Goal: Task Accomplishment & Management: Use online tool/utility

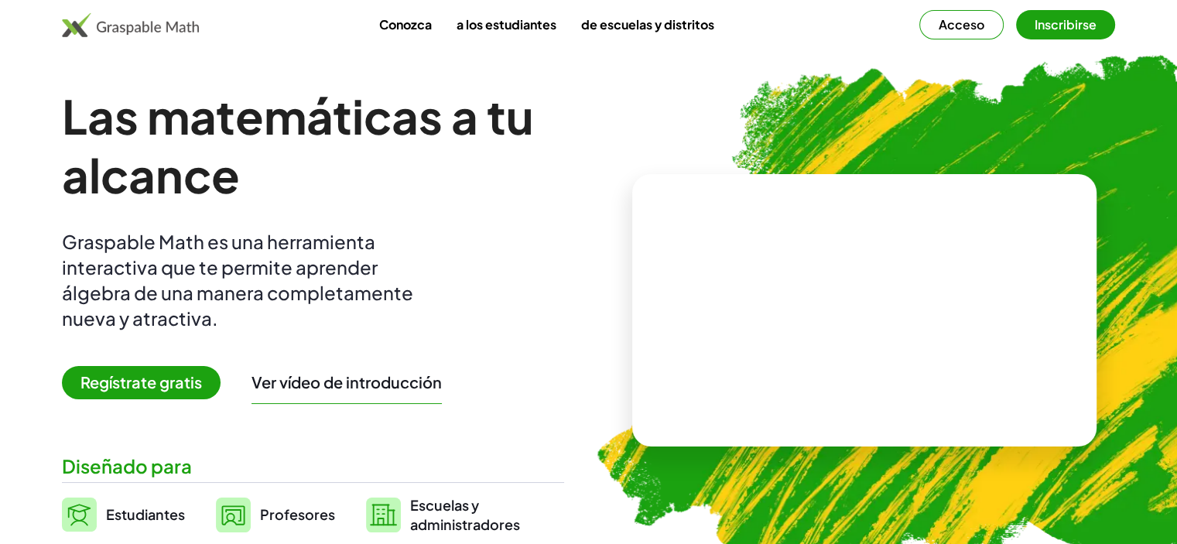
click at [947, 110] on img at bounding box center [955, 313] width 783 height 660
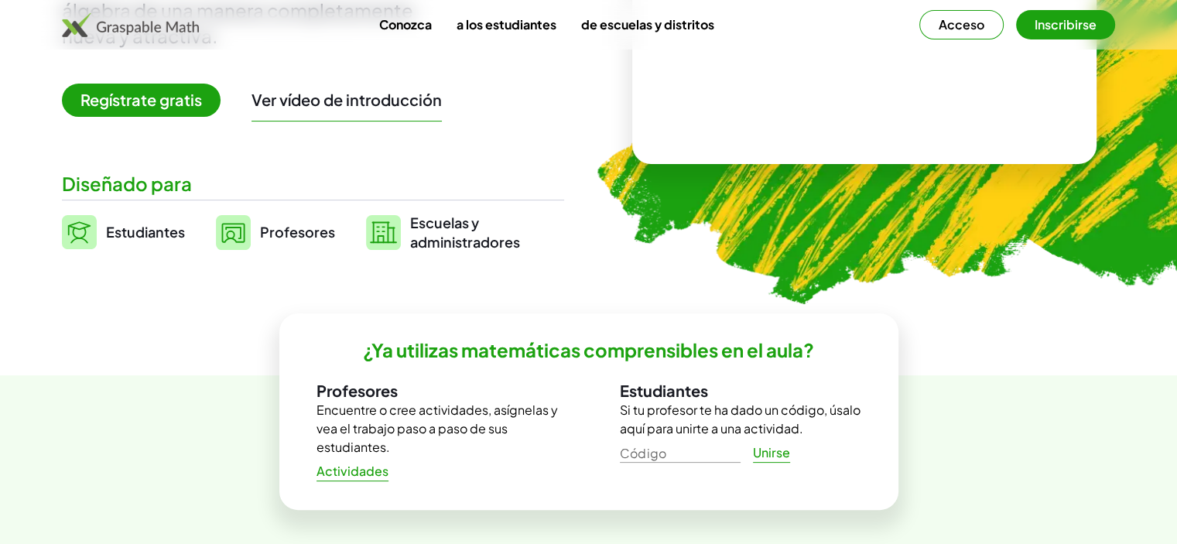
scroll to position [310, 0]
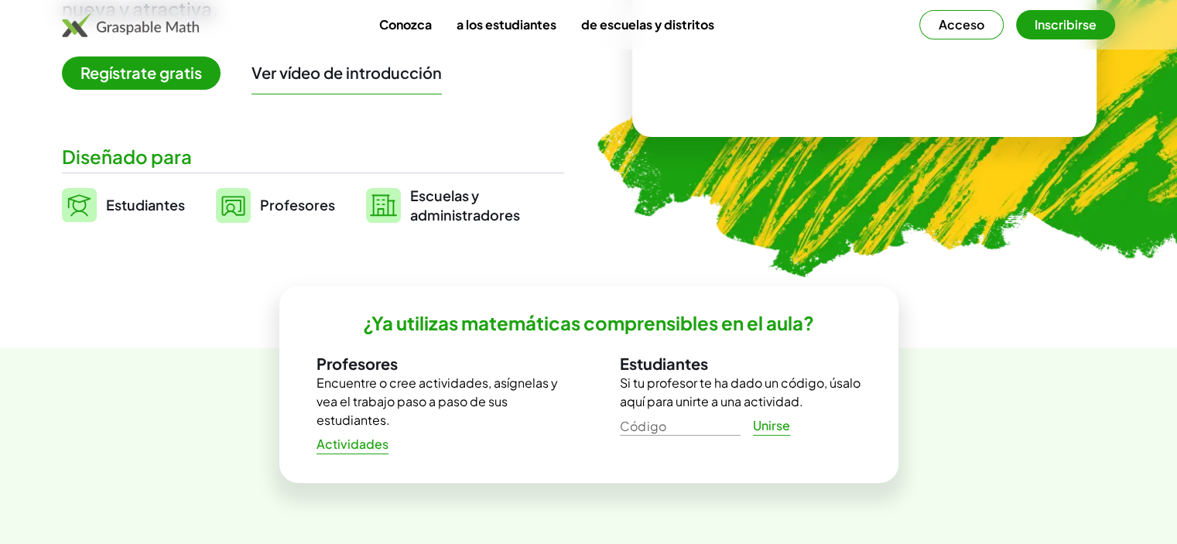
click at [311, 208] on font "Profesores" at bounding box center [297, 205] width 75 height 18
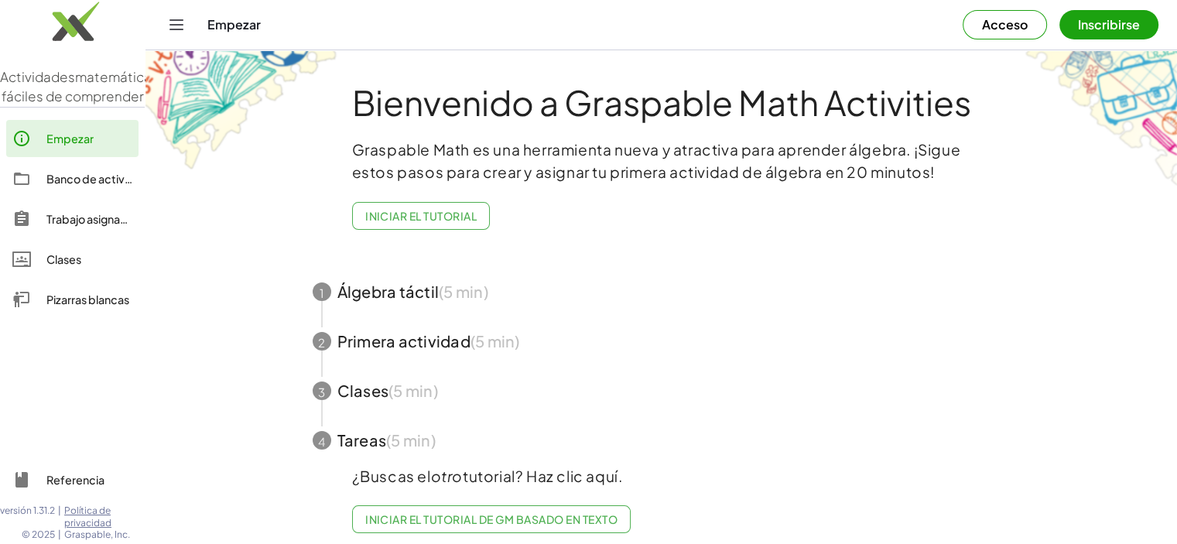
click at [448, 214] on font "Iniciar el tutorial" at bounding box center [420, 216] width 111 height 14
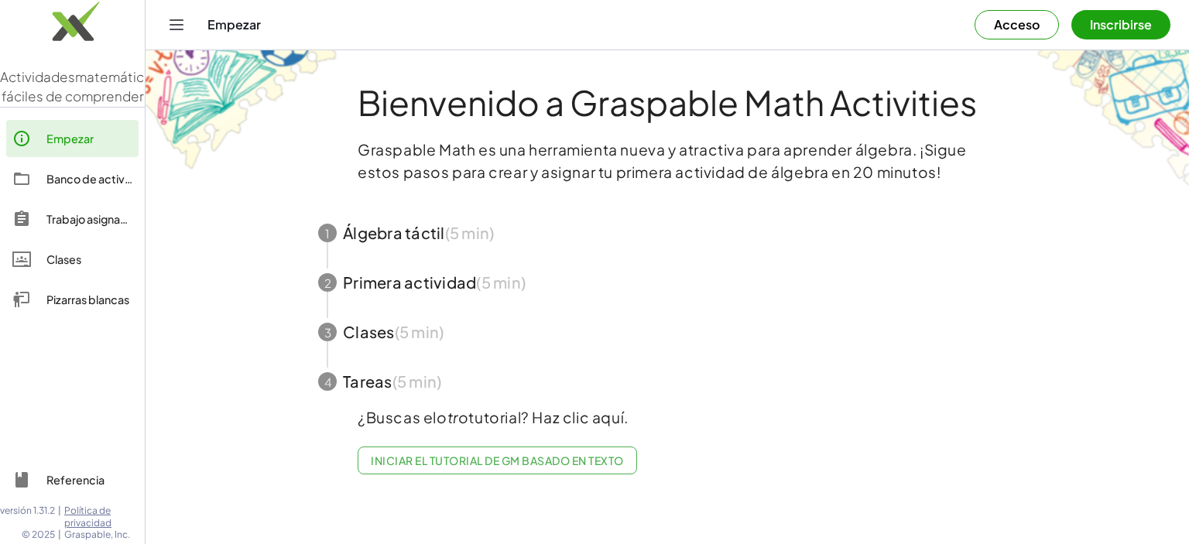
click at [1118, 21] on font "Inscribirse" at bounding box center [1121, 24] width 62 height 16
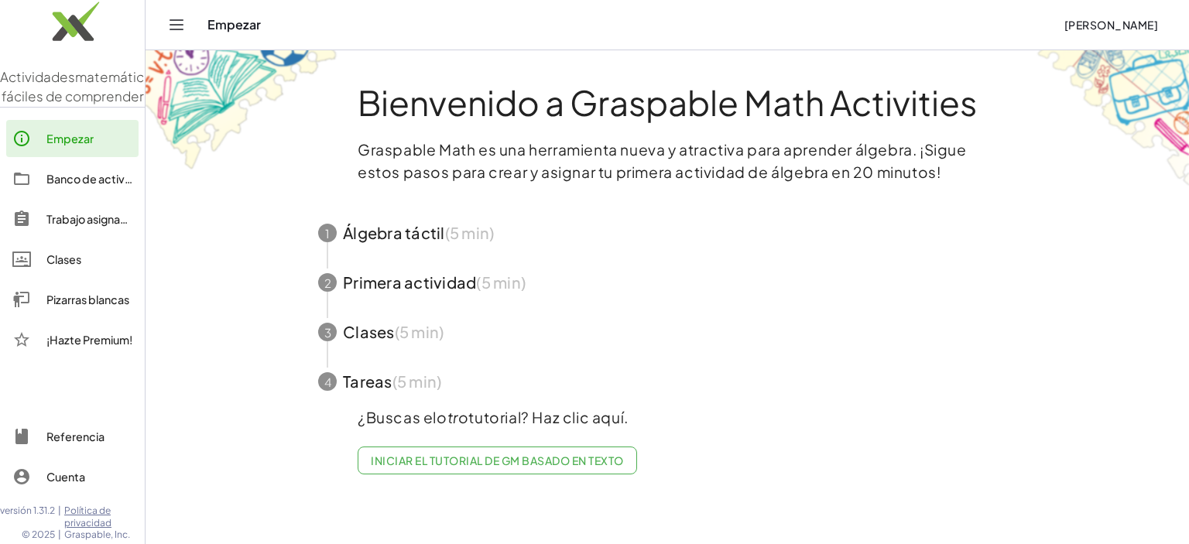
click at [75, 146] on font "Empezar" at bounding box center [69, 139] width 47 height 14
click at [82, 186] on font "Banco de actividades" at bounding box center [103, 179] width 115 height 14
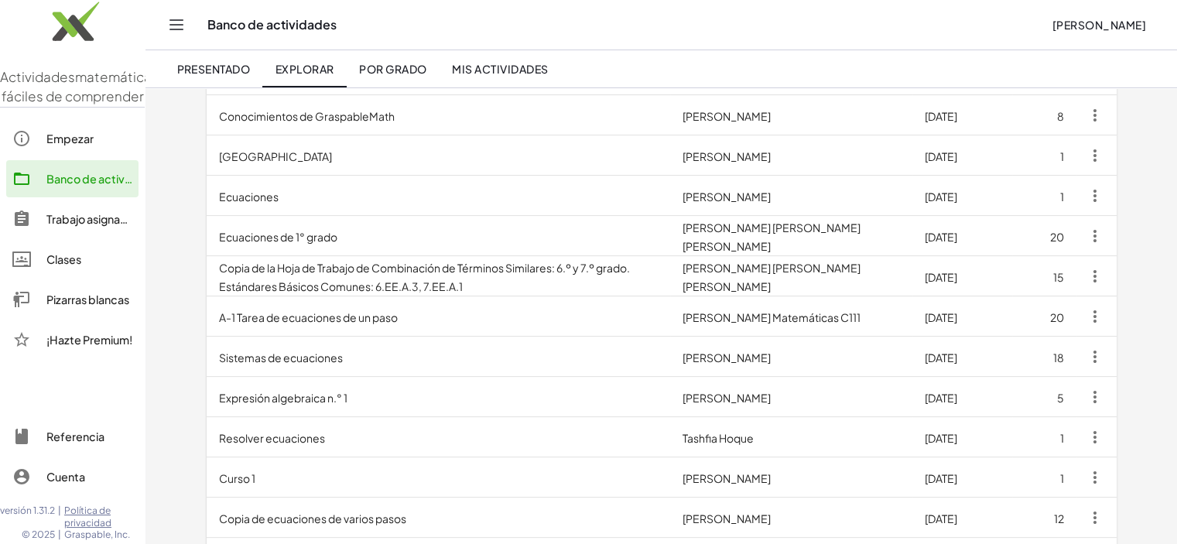
scroll to position [257, 0]
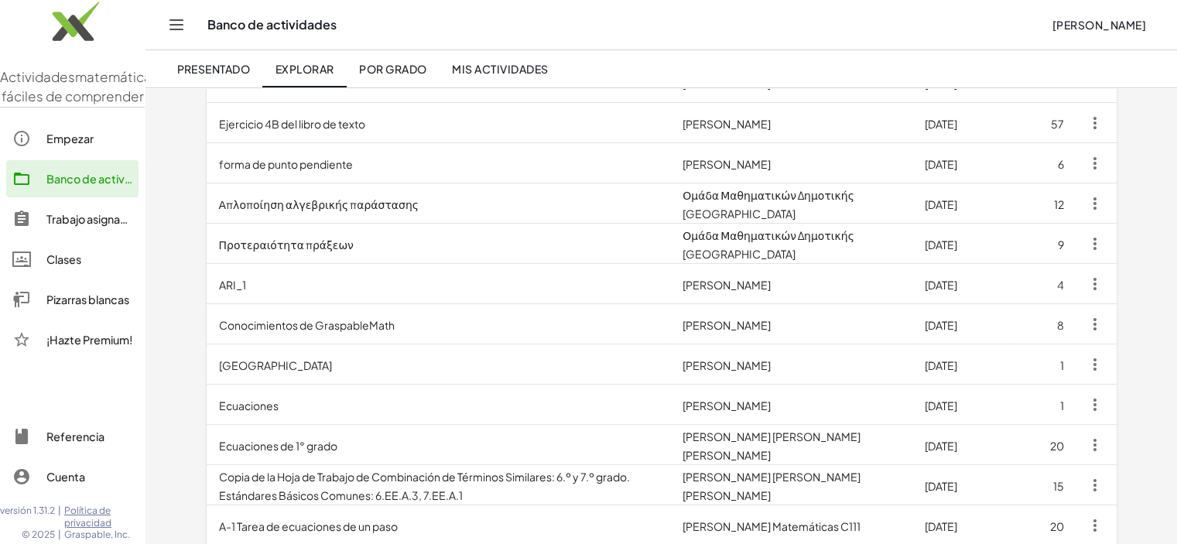
click at [84, 226] on font "Trabajo asignado" at bounding box center [90, 219] width 88 height 14
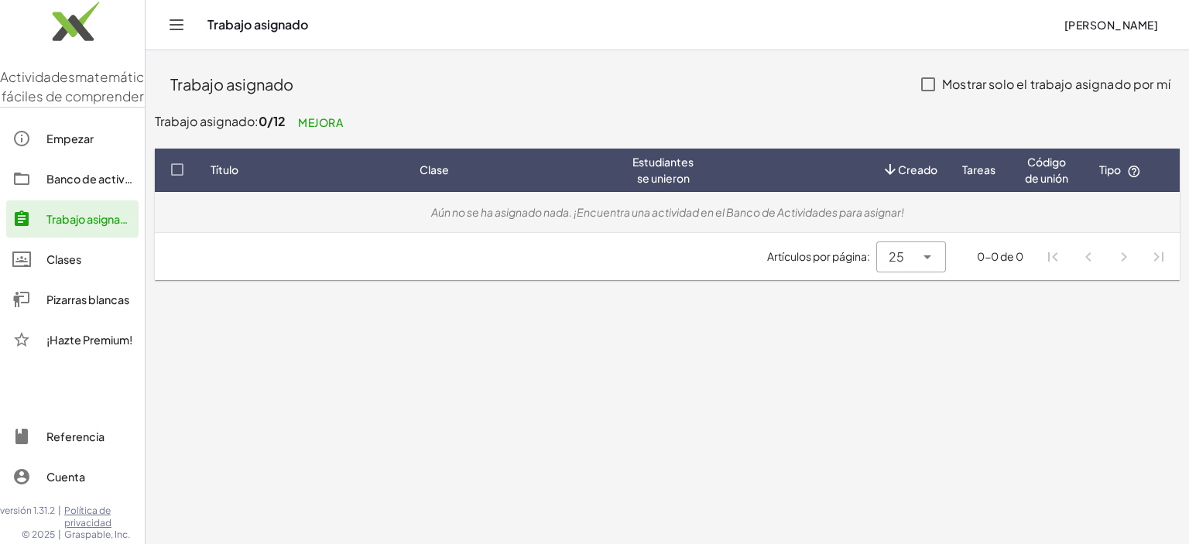
click at [504, 210] on font "Aún no se ha asignado nada. ¡Encuentra una actividad en el Banco de Actividades…" at bounding box center [667, 212] width 473 height 14
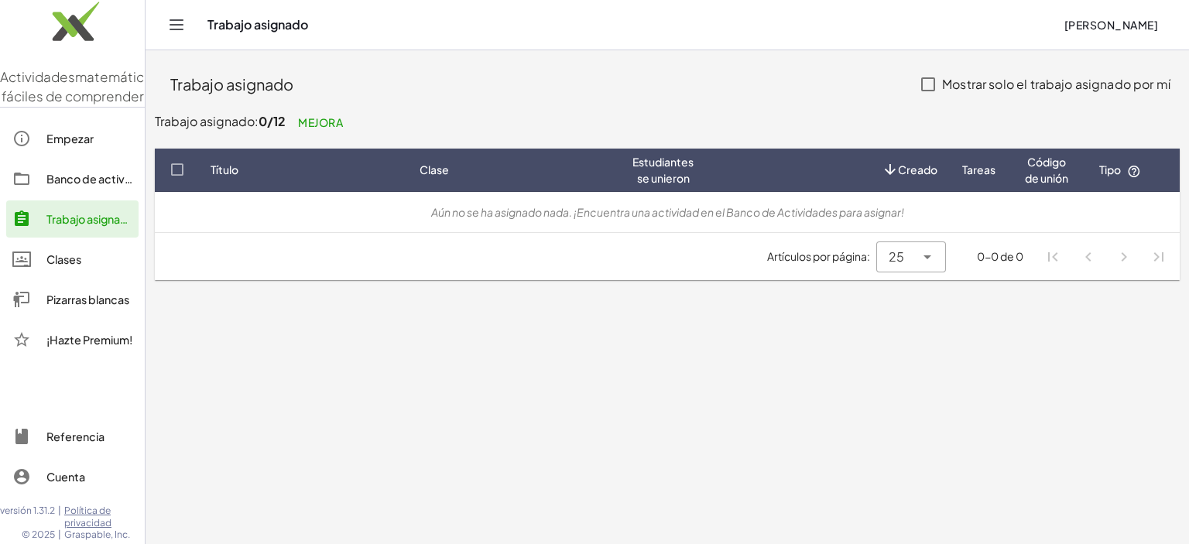
click at [77, 266] on font "Clases" at bounding box center [63, 259] width 35 height 14
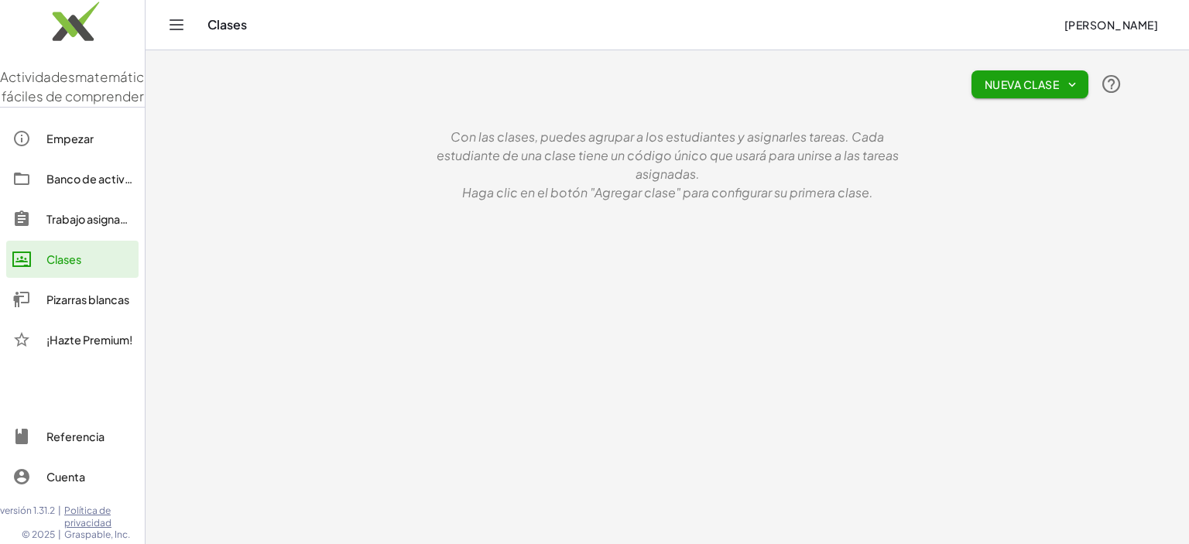
click at [77, 307] on font "Pizarras blancas" at bounding box center [87, 300] width 83 height 14
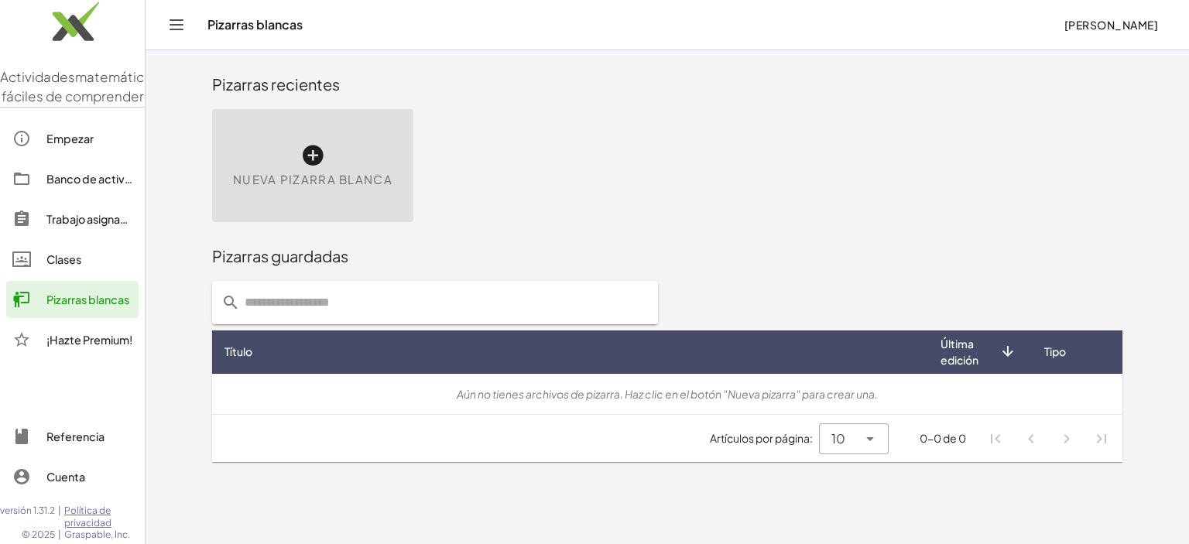
click at [312, 157] on icon at bounding box center [312, 155] width 25 height 25
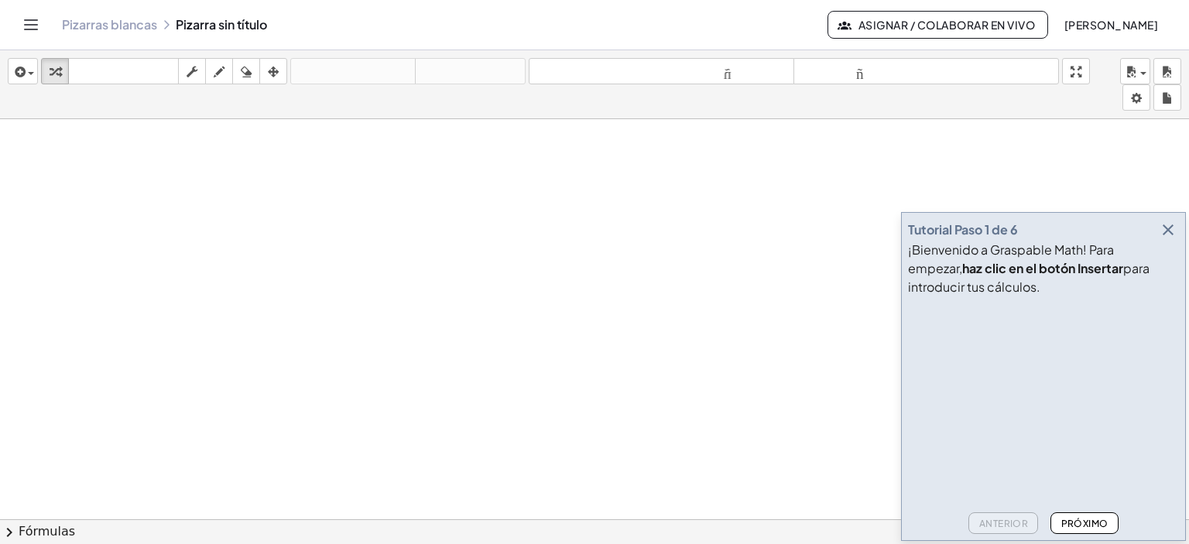
scroll to position [155, 0]
click at [234, 198] on div at bounding box center [594, 376] width 1189 height 824
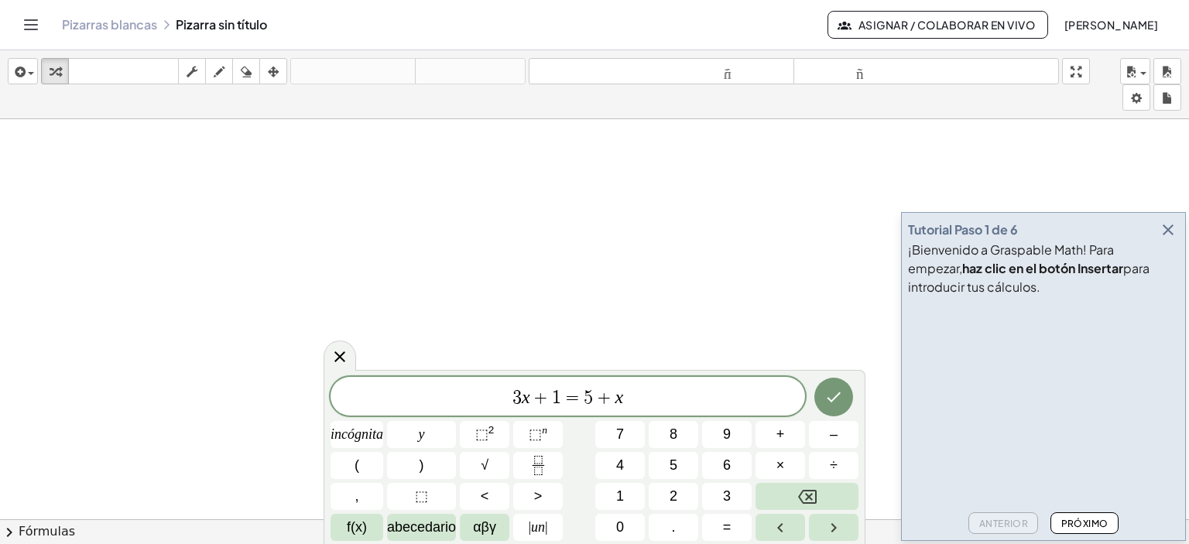
scroll to position [0, 0]
click at [342, 353] on icon at bounding box center [339, 356] width 11 height 11
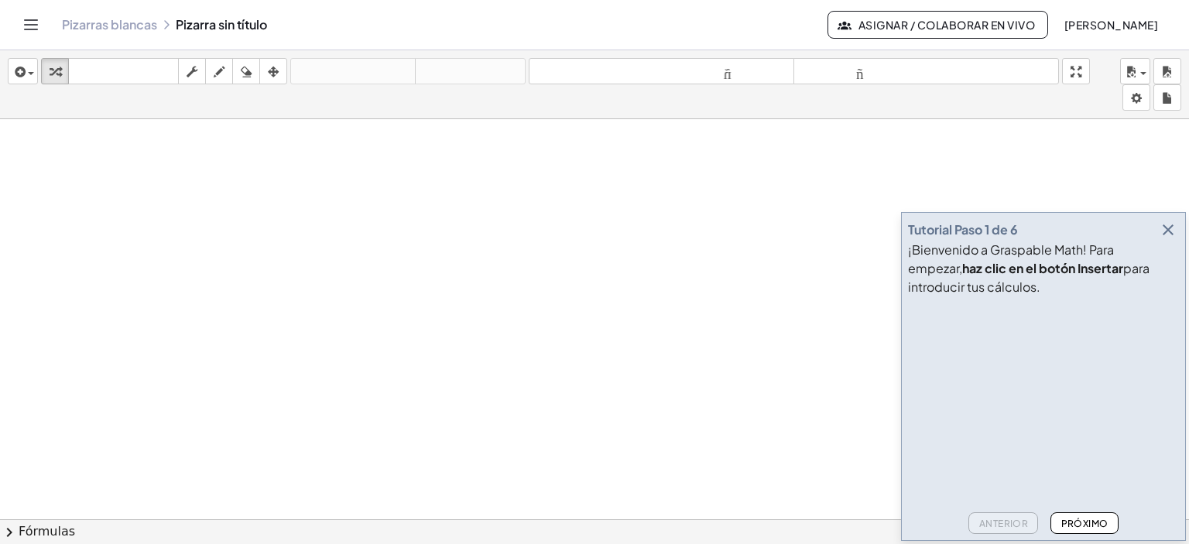
click at [173, 192] on div at bounding box center [594, 519] width 1189 height 800
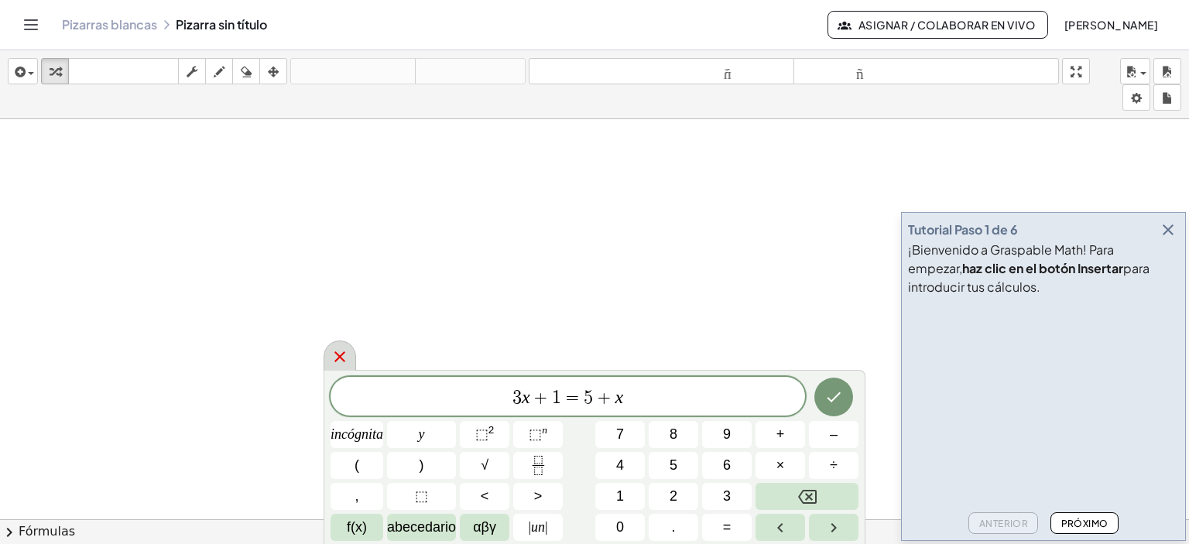
click at [335, 358] on icon at bounding box center [340, 357] width 19 height 19
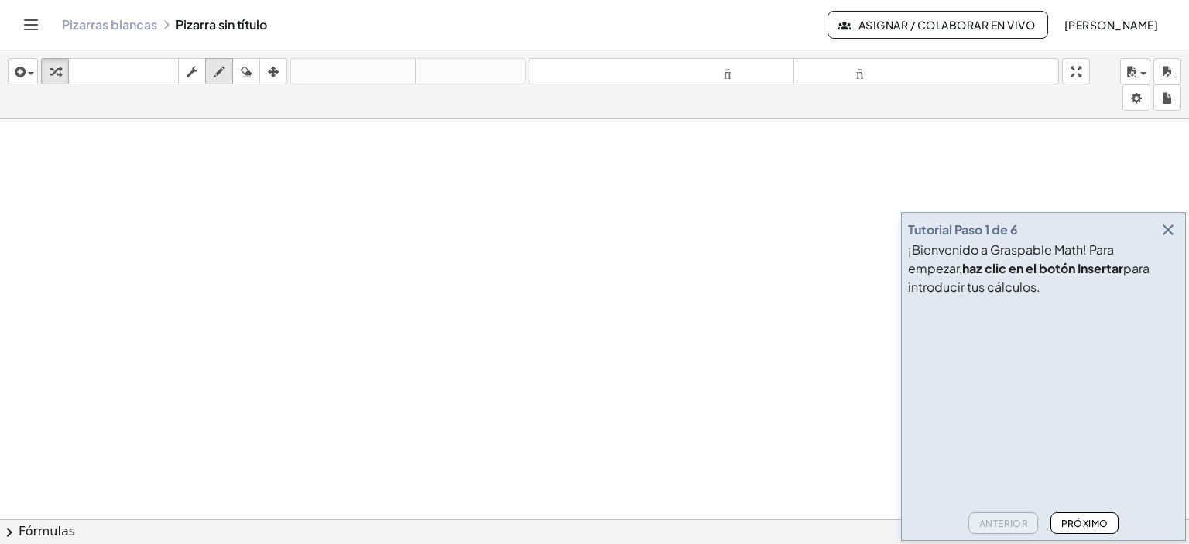
click at [224, 74] on icon "button" at bounding box center [219, 72] width 11 height 19
drag, startPoint x: 102, startPoint y: 154, endPoint x: 170, endPoint y: 221, distance: 95.2
click at [170, 221] on div at bounding box center [594, 519] width 1189 height 800
drag, startPoint x: 207, startPoint y: 166, endPoint x: 194, endPoint y: 255, distance: 89.3
click at [194, 255] on div at bounding box center [594, 519] width 1189 height 800
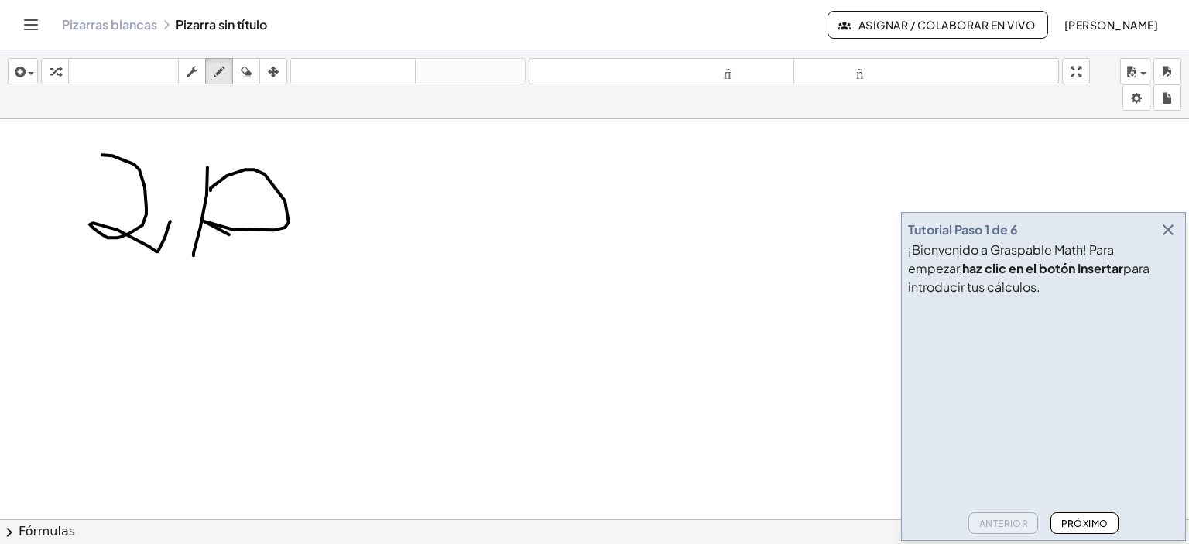
drag, startPoint x: 211, startPoint y: 190, endPoint x: 273, endPoint y: 262, distance: 96.1
click at [273, 262] on div at bounding box center [594, 519] width 1189 height 800
drag, startPoint x: 314, startPoint y: 197, endPoint x: 282, endPoint y: 225, distance: 42.2
click at [282, 225] on div at bounding box center [594, 519] width 1189 height 800
click at [1160, 219] on button "button" at bounding box center [1168, 230] width 22 height 22
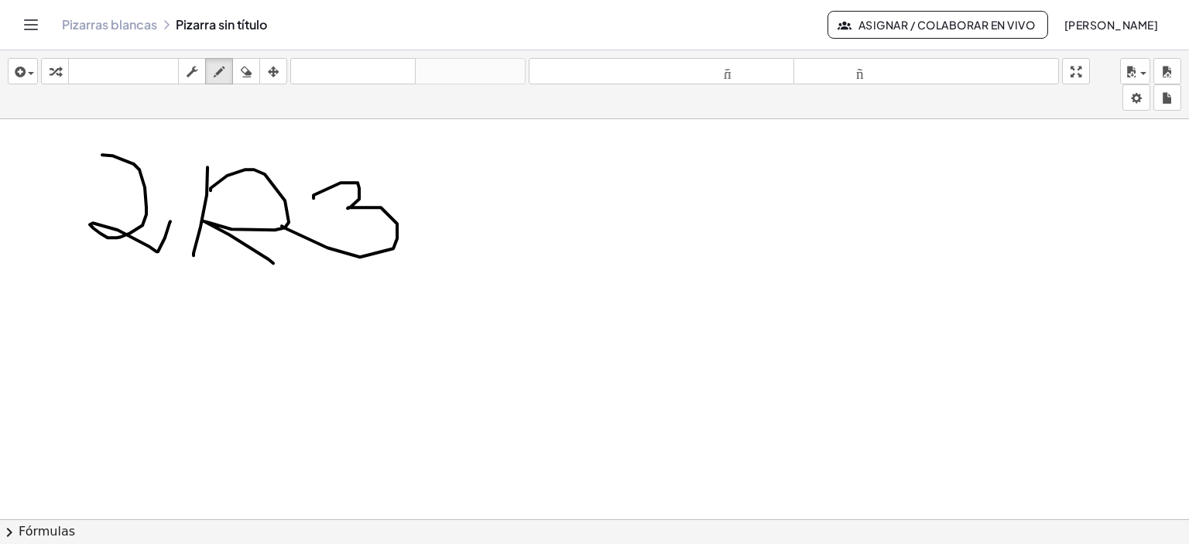
click at [202, 182] on div at bounding box center [594, 520] width 1189 height 803
click at [209, 185] on div at bounding box center [594, 520] width 1189 height 803
click at [276, 77] on icon "button" at bounding box center [273, 72] width 11 height 19
click at [248, 75] on icon "button" at bounding box center [246, 72] width 11 height 19
click at [243, 225] on div at bounding box center [594, 520] width 1189 height 803
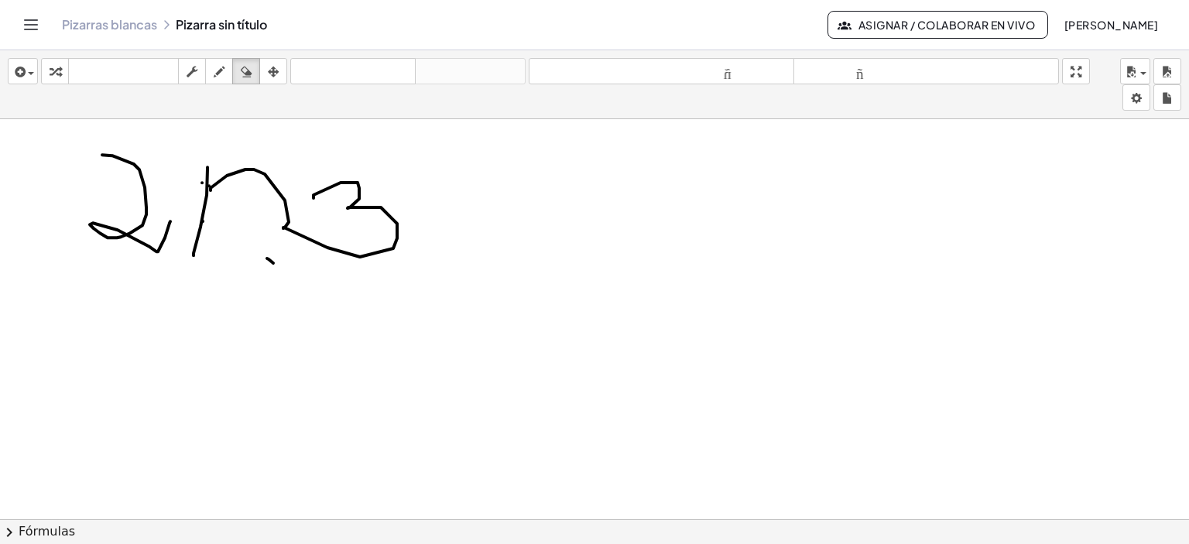
click at [254, 173] on div at bounding box center [594, 520] width 1189 height 803
drag, startPoint x: 189, startPoint y: 197, endPoint x: 218, endPoint y: 204, distance: 29.3
click at [199, 201] on div at bounding box center [594, 520] width 1189 height 803
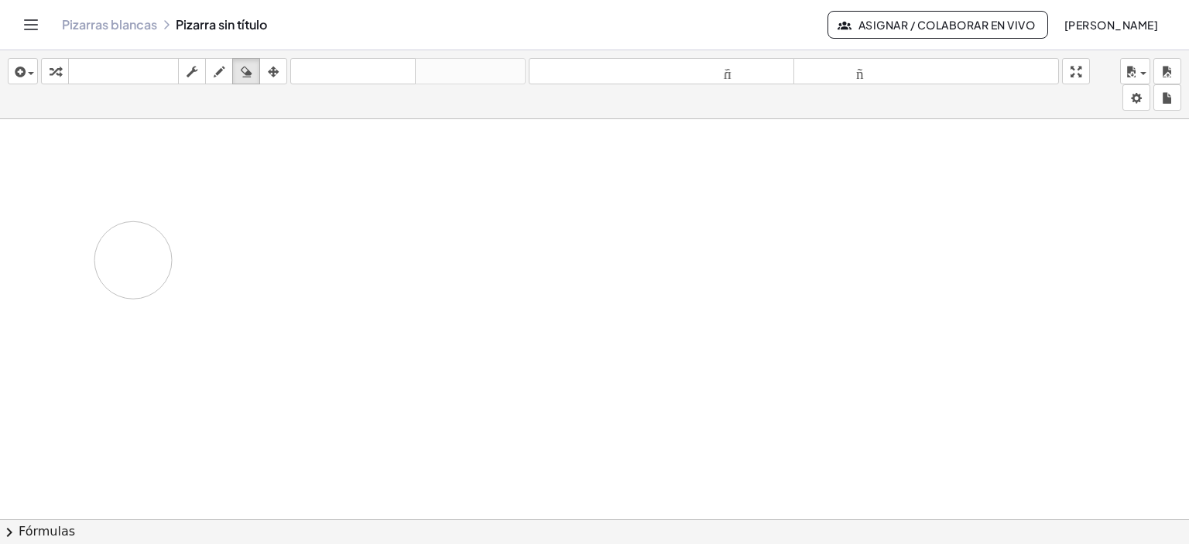
drag, startPoint x: 102, startPoint y: 154, endPoint x: 542, endPoint y: 296, distance: 462.2
click at [140, 262] on div at bounding box center [594, 520] width 1189 height 803
click at [197, 70] on icon "button" at bounding box center [192, 72] width 11 height 19
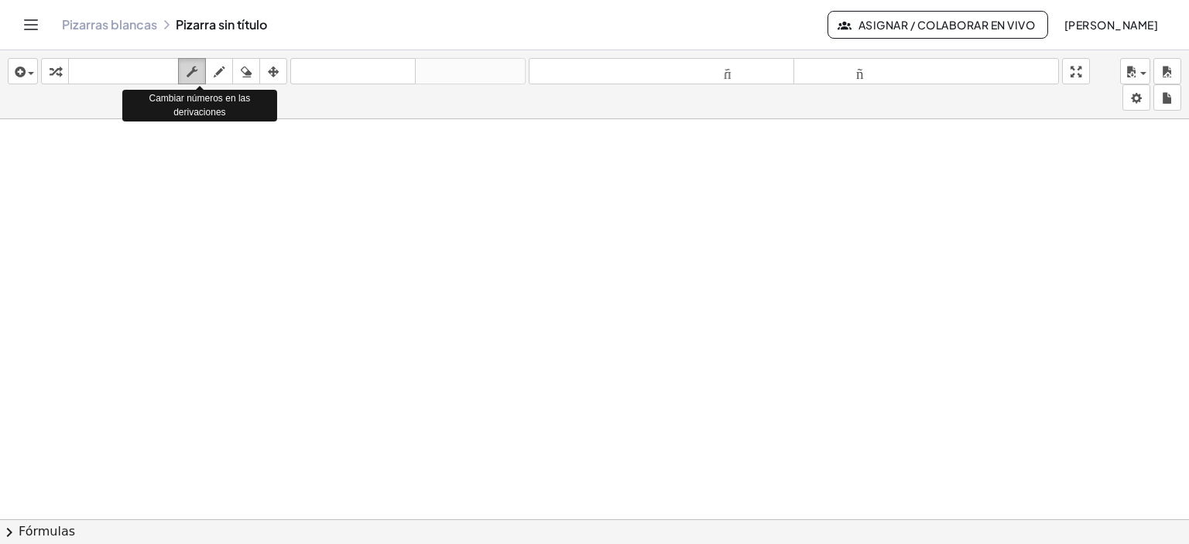
click at [197, 70] on icon "button" at bounding box center [192, 72] width 11 height 19
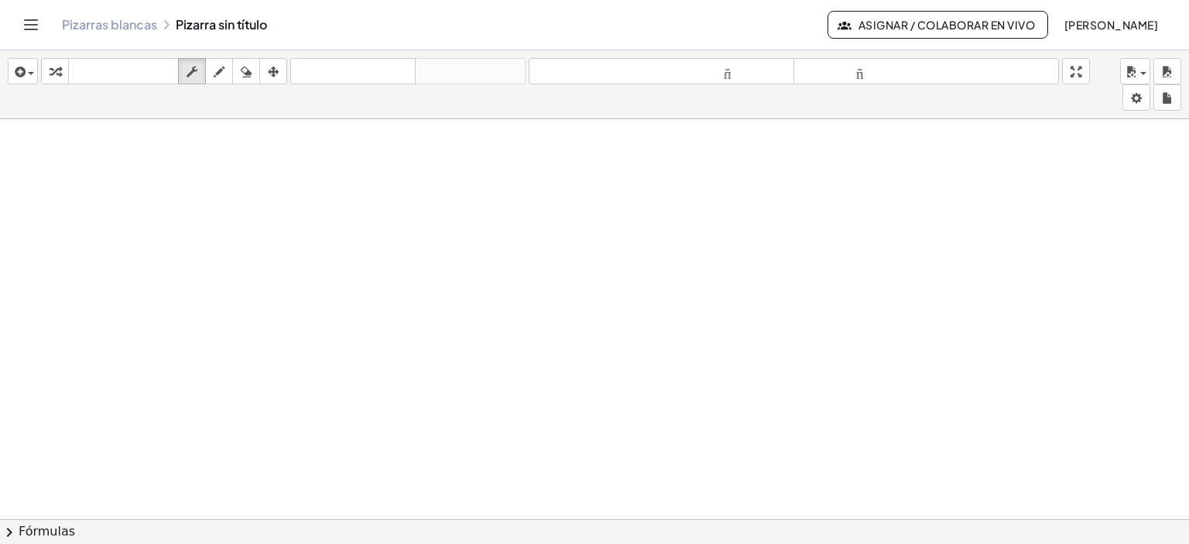
click at [945, 22] on font "Asignar / Colaborar en vivo" at bounding box center [946, 25] width 176 height 14
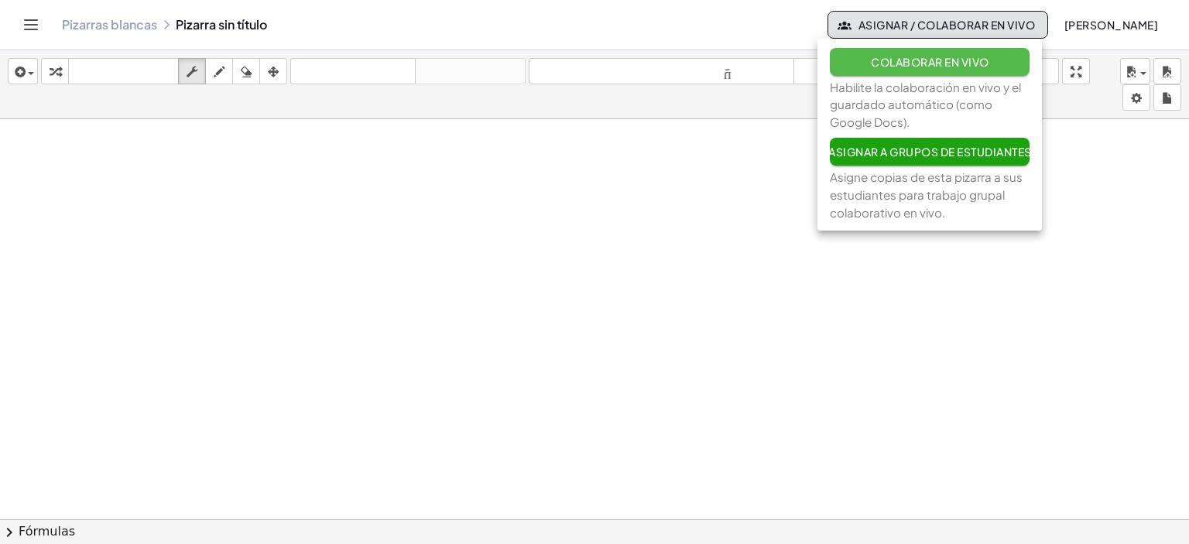
click at [965, 63] on font "Colaborar en vivo" at bounding box center [930, 62] width 118 height 14
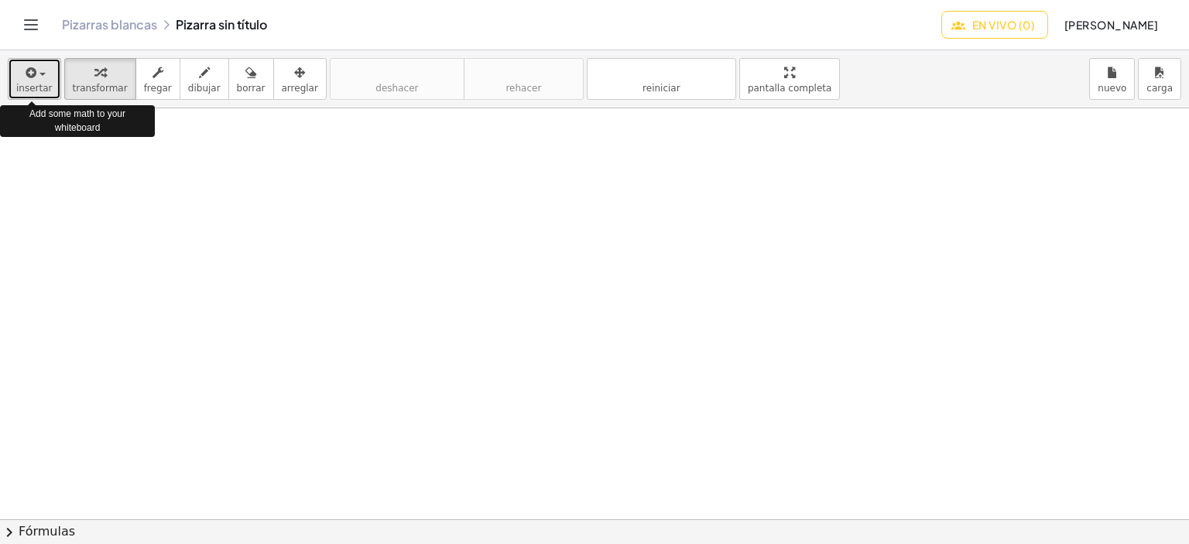
click at [39, 77] on div "button" at bounding box center [34, 72] width 36 height 19
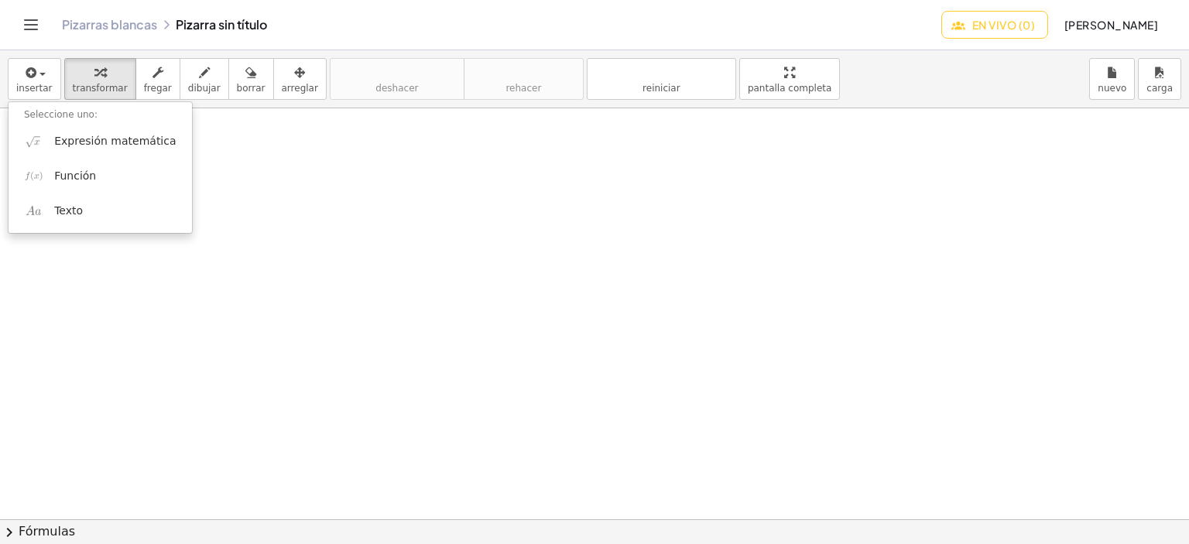
click at [33, 26] on icon "Cambiar navegación" at bounding box center [31, 24] width 19 height 19
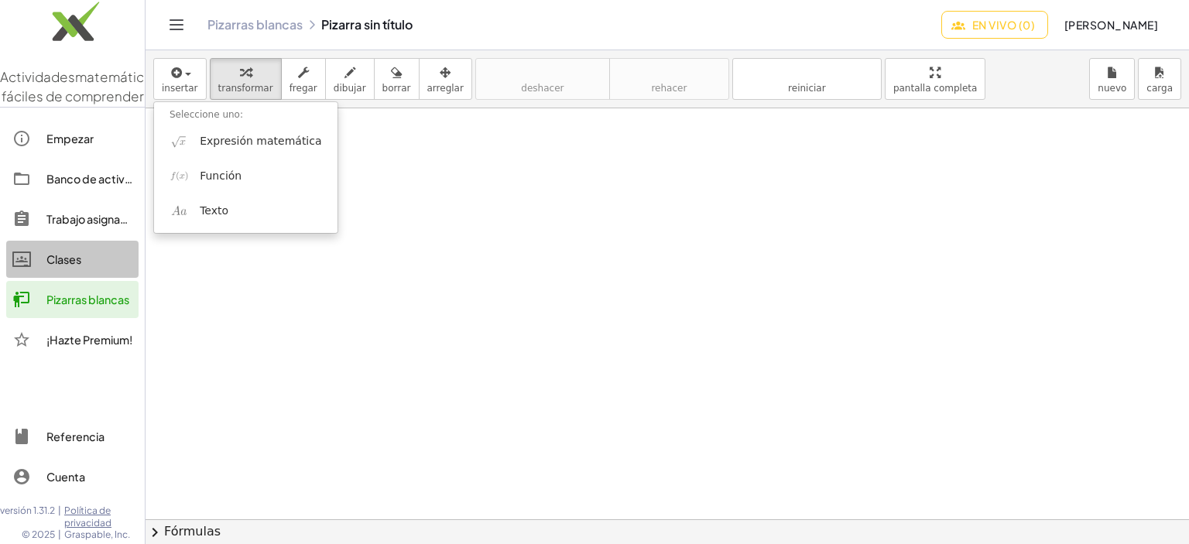
click at [73, 266] on font "Clases" at bounding box center [63, 259] width 35 height 14
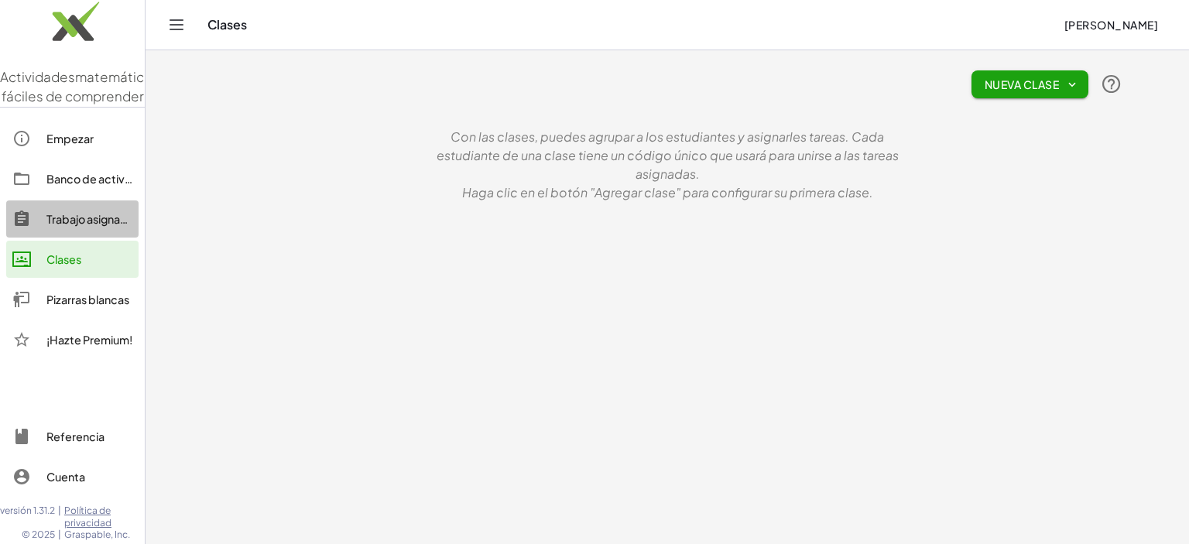
click at [88, 226] on font "Trabajo asignado" at bounding box center [90, 219] width 88 height 14
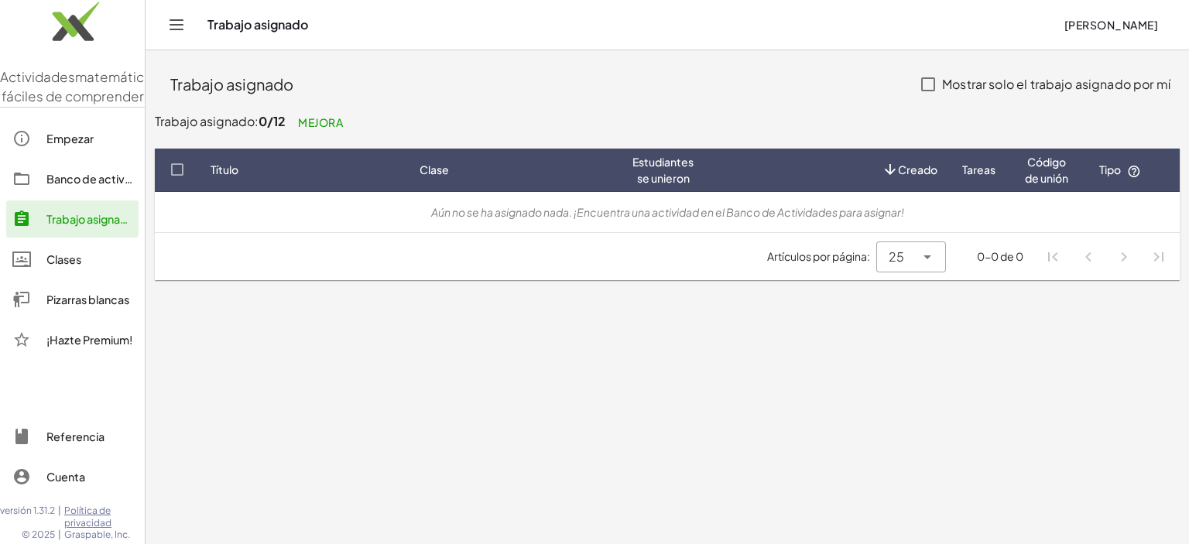
click at [1051, 165] on font "Código de unión" at bounding box center [1046, 170] width 43 height 30
click at [1076, 167] on th "Código de unión" at bounding box center [1046, 170] width 77 height 43
click at [1048, 166] on font "Código de unión" at bounding box center [1046, 170] width 43 height 30
click at [1057, 170] on span "Código de unión" at bounding box center [1046, 170] width 53 height 33
click at [77, 186] on font "Banco de actividades" at bounding box center [103, 179] width 115 height 14
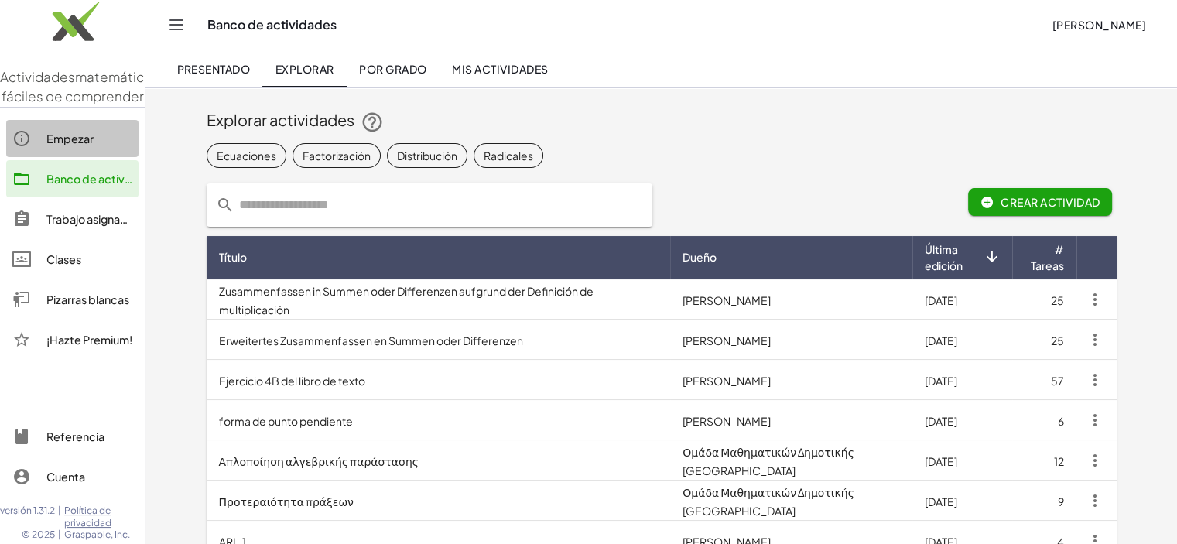
click at [75, 146] on font "Empezar" at bounding box center [69, 139] width 47 height 14
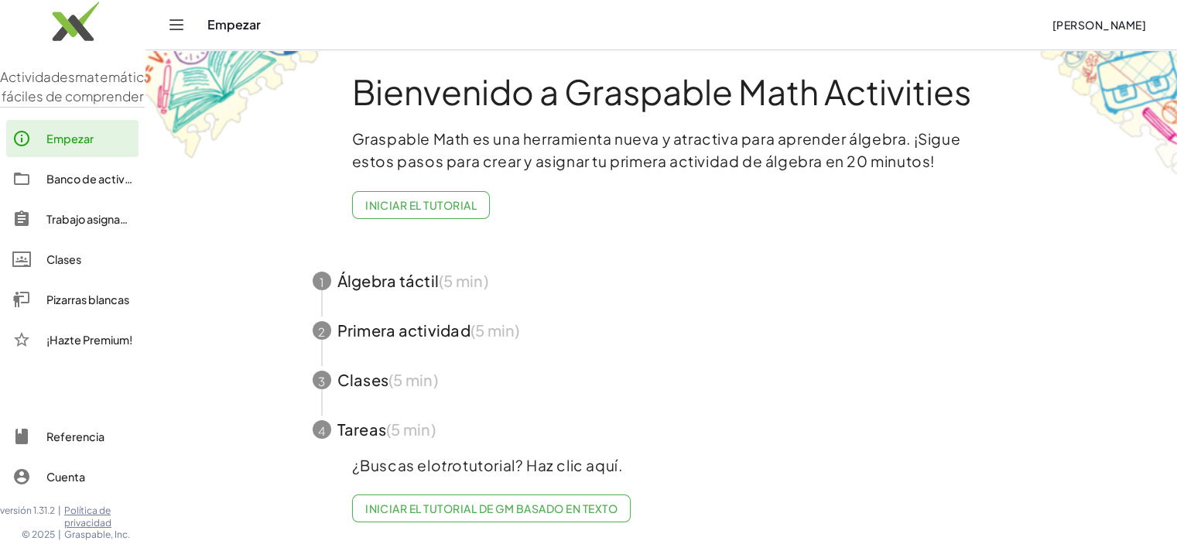
scroll to position [22, 0]
click at [74, 146] on font "Empezar" at bounding box center [69, 139] width 47 height 14
click at [81, 266] on font "Clases" at bounding box center [63, 259] width 35 height 14
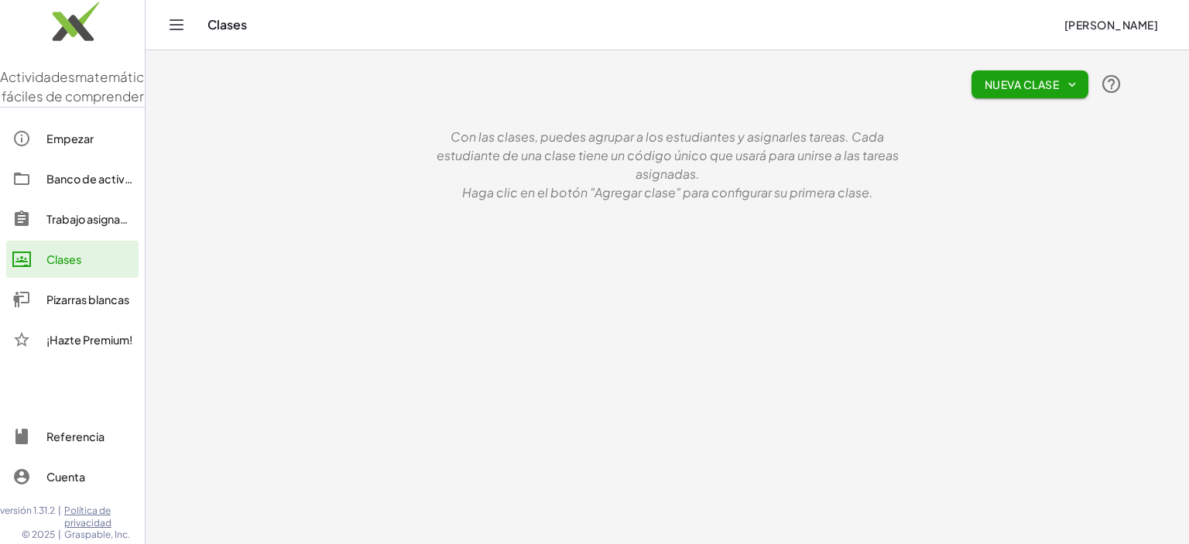
click at [1012, 82] on font "Nueva clase" at bounding box center [1022, 84] width 74 height 14
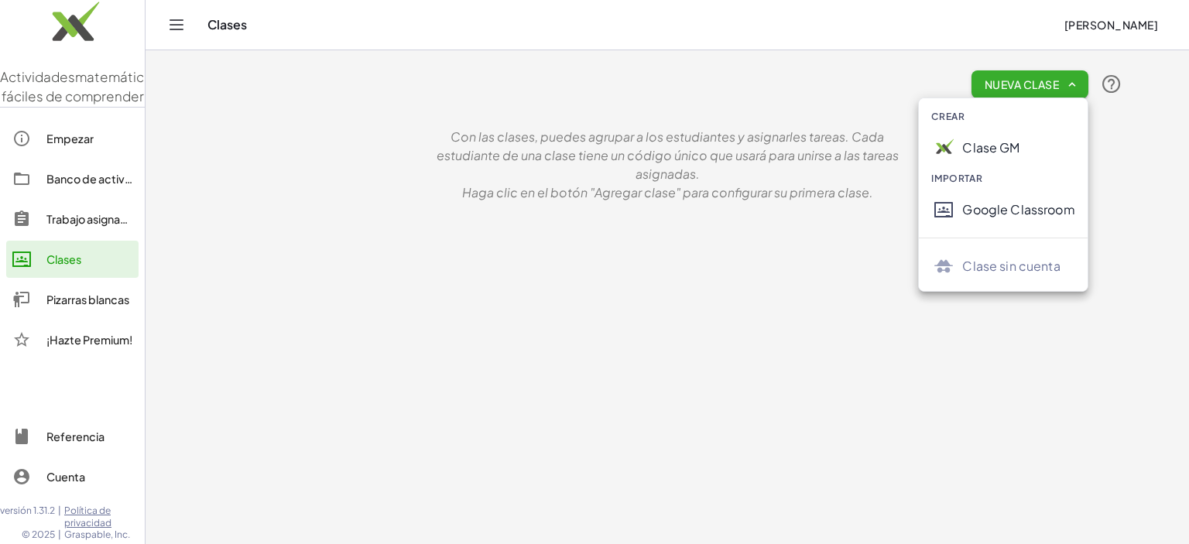
click at [1000, 148] on font "Clase GM" at bounding box center [990, 147] width 57 height 16
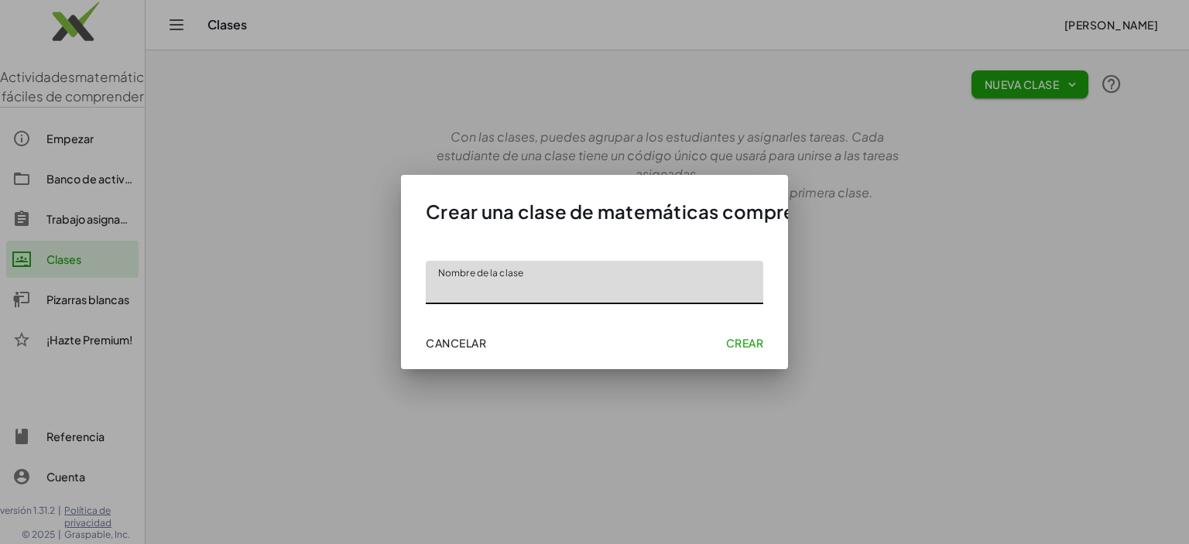
click at [494, 300] on input "Nombre de la clase" at bounding box center [594, 282] width 337 height 43
click at [644, 285] on input "**********" at bounding box center [594, 282] width 337 height 43
type input "**********"
click at [733, 337] on font "Crear" at bounding box center [744, 343] width 37 height 14
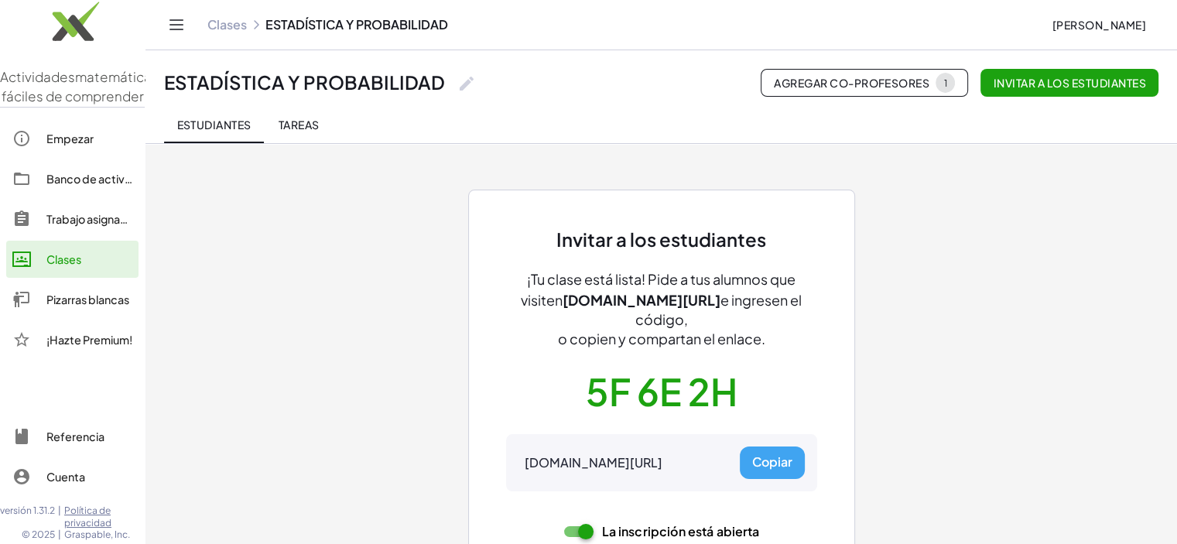
scroll to position [53, 0]
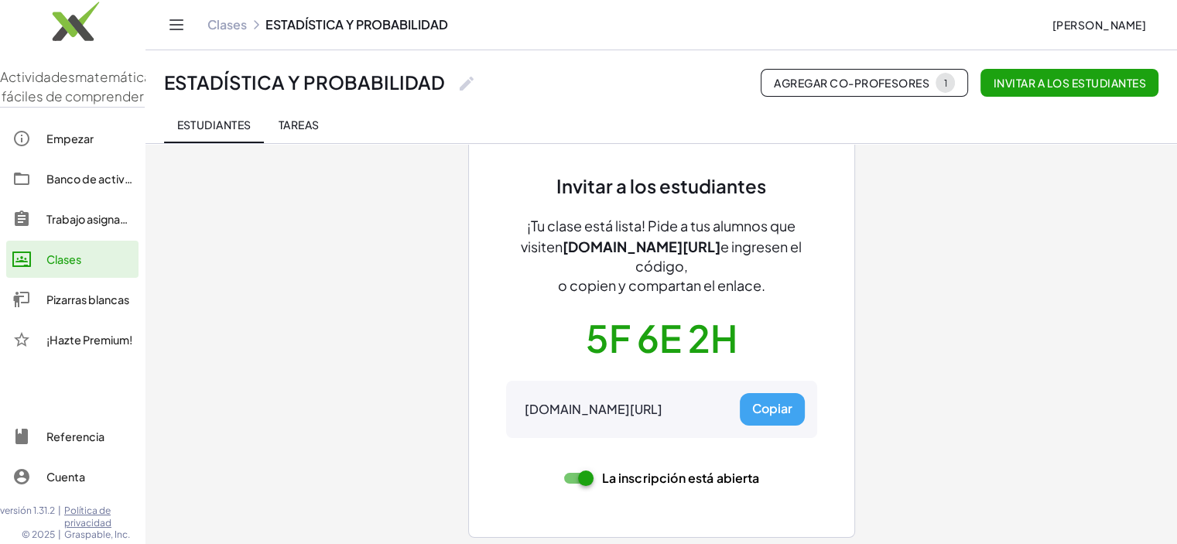
click at [833, 79] on font "Agregar co-profesores" at bounding box center [852, 83] width 156 height 14
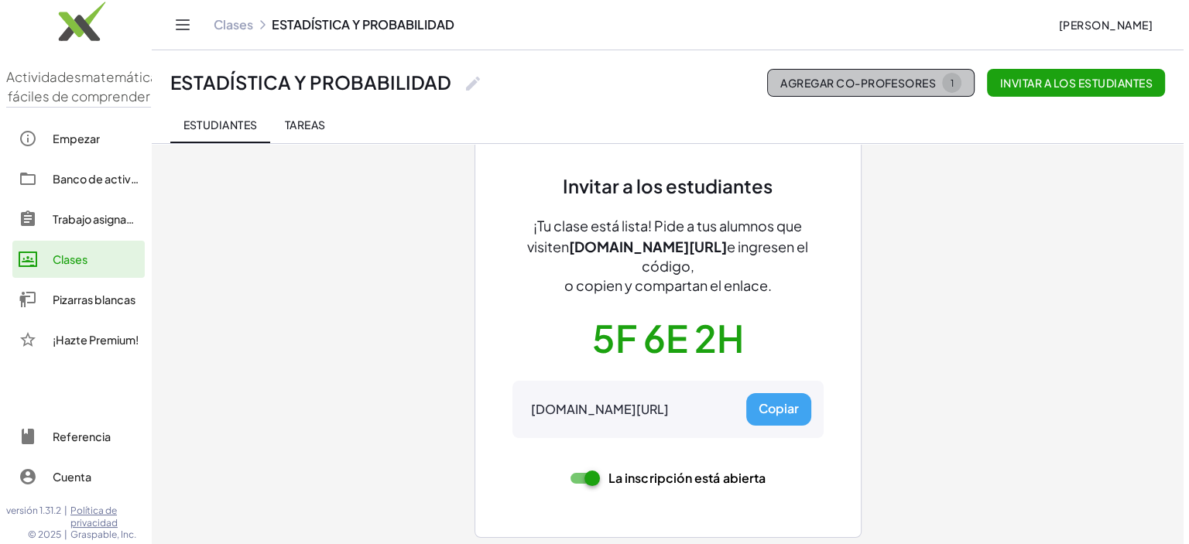
scroll to position [0, 0]
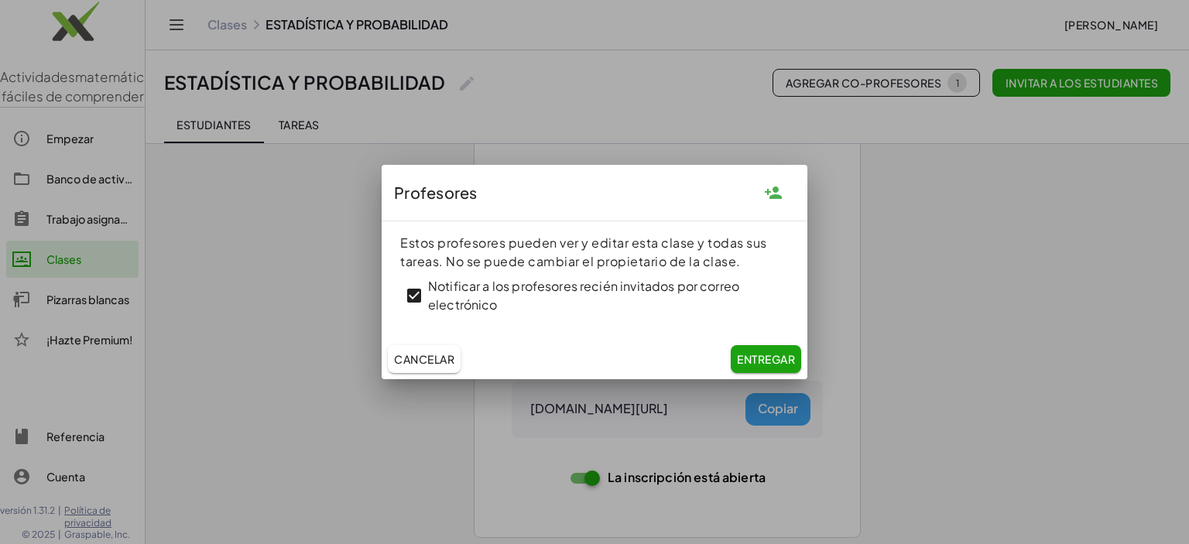
click at [427, 349] on button "Cancelar" at bounding box center [424, 359] width 73 height 28
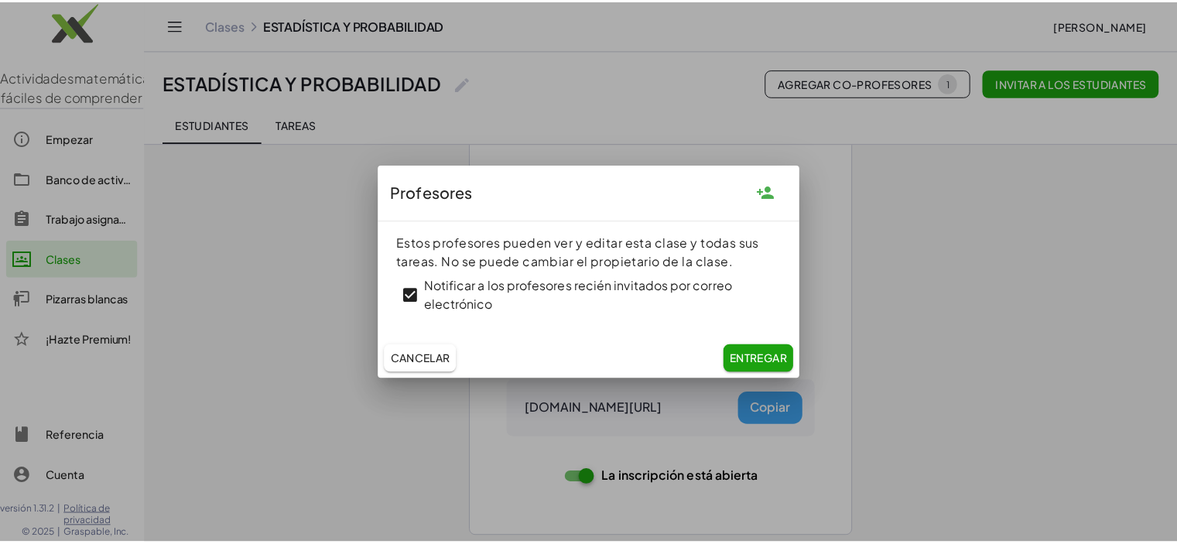
scroll to position [53, 0]
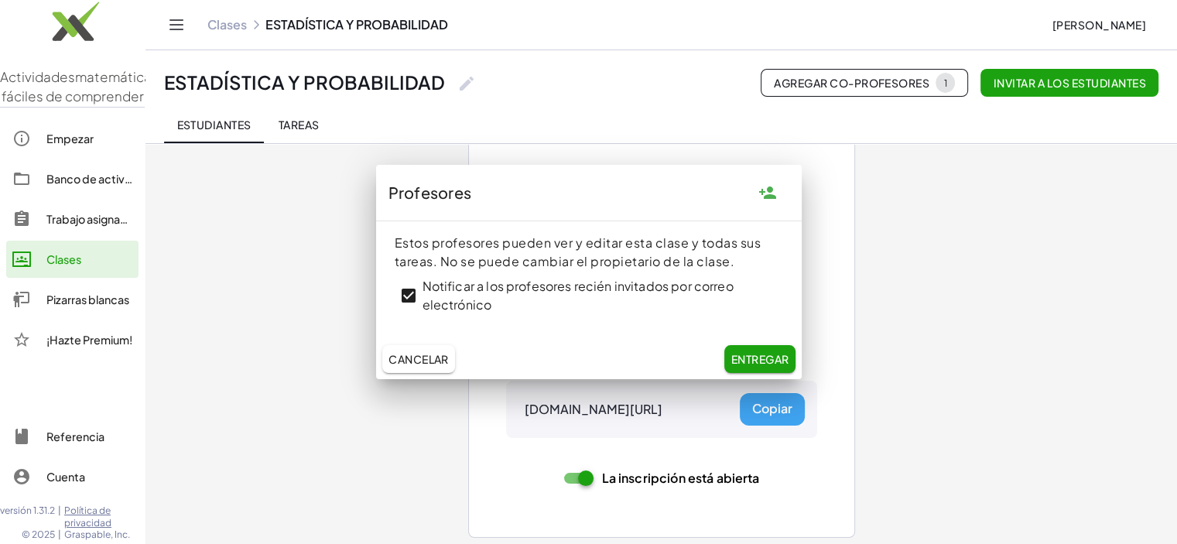
click at [418, 359] on font "Cancelar" at bounding box center [419, 359] width 60 height 14
click at [867, 310] on div "Invitar a los estudiantes ¡Tu clase está lista! Pide a tus alumnos que visiten …" at bounding box center [661, 319] width 929 height 458
click at [782, 366] on button "Entregar" at bounding box center [760, 359] width 70 height 28
click at [290, 219] on div "Invitar a los estudiantes ¡Tu clase está lista! Pide a tus alumnos que visiten …" at bounding box center [661, 319] width 929 height 458
click at [540, 347] on div "Cancelar Entregar" at bounding box center [589, 359] width 426 height 40
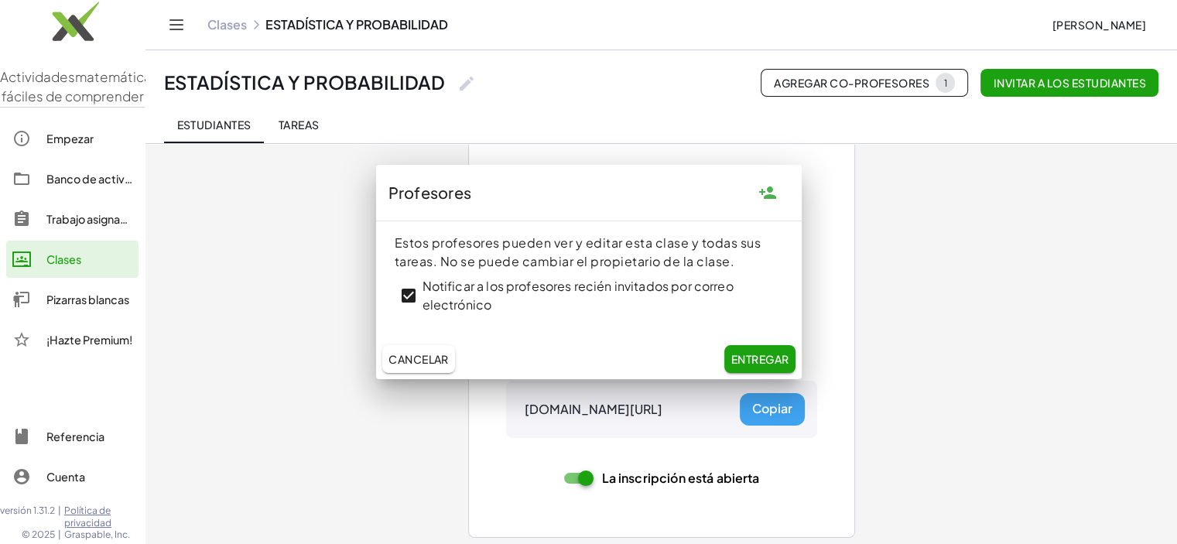
click at [422, 355] on font "Cancelar" at bounding box center [419, 359] width 60 height 14
click at [413, 361] on font "Cancelar" at bounding box center [419, 359] width 60 height 14
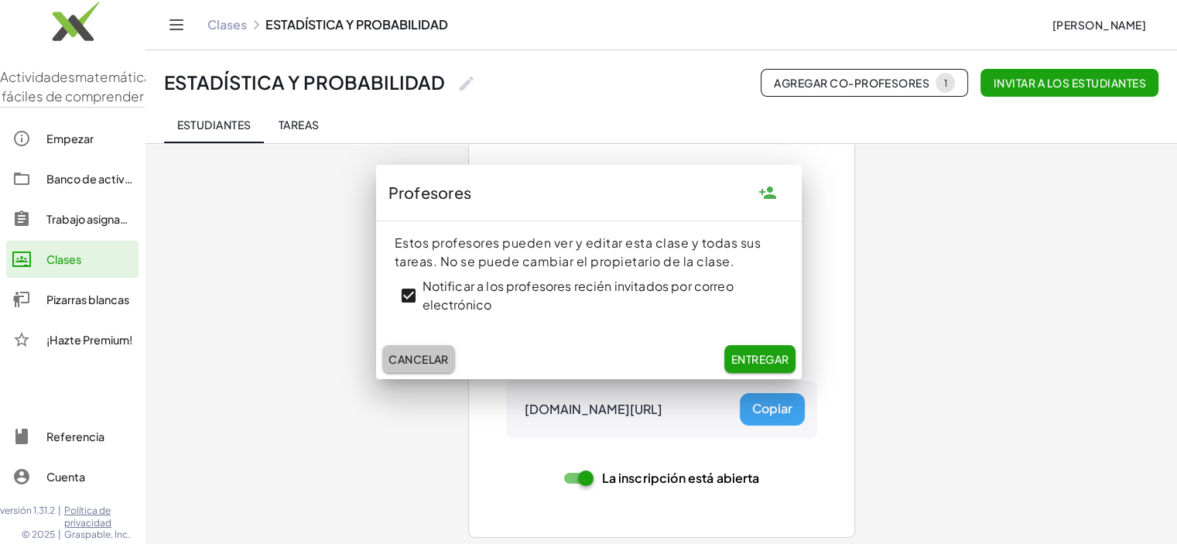
click at [413, 361] on font "Cancelar" at bounding box center [419, 359] width 60 height 14
click at [245, 296] on div "Invitar a los estudiantes ¡Tu clase está lista! Pide a tus alumnos que visiten …" at bounding box center [661, 319] width 929 height 458
click at [56, 146] on font "Empezar" at bounding box center [69, 139] width 47 height 14
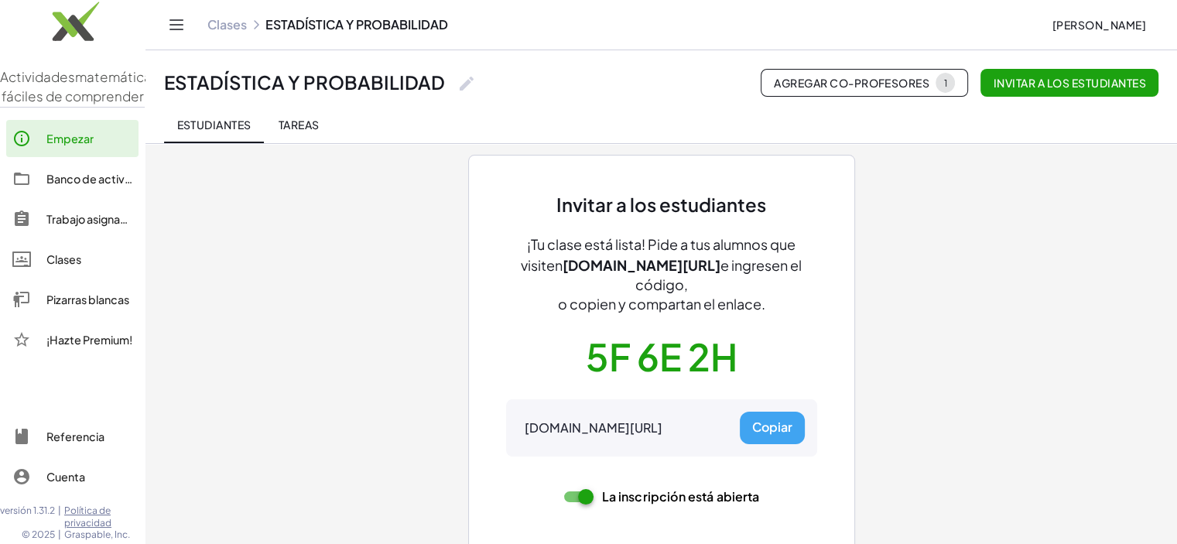
scroll to position [53, 0]
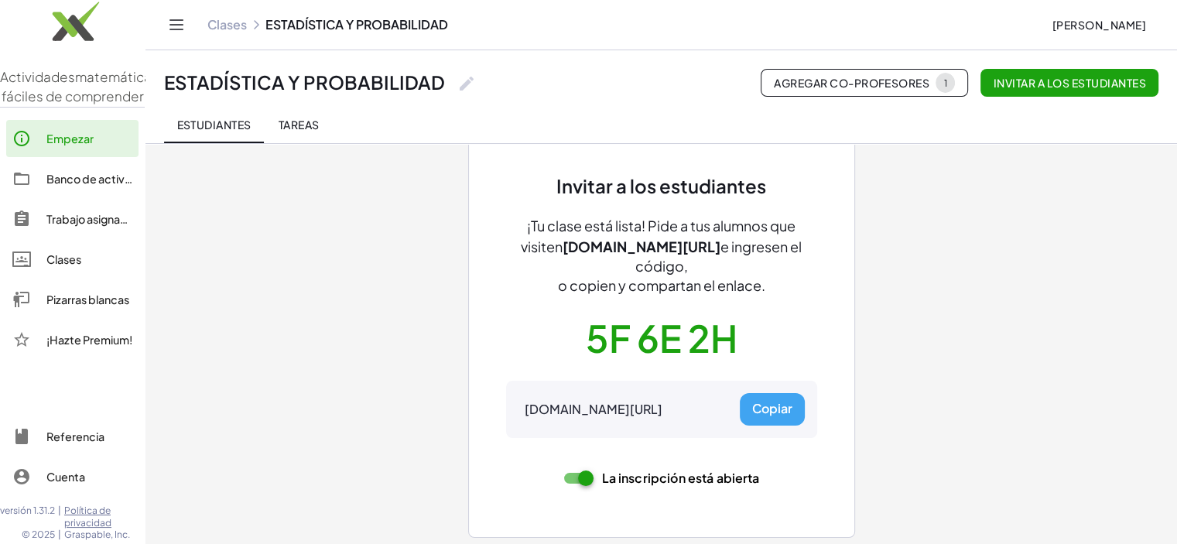
click at [77, 146] on font "Empezar" at bounding box center [69, 139] width 47 height 14
click at [292, 125] on font "Tareas" at bounding box center [299, 125] width 41 height 14
click at [227, 126] on font "Estudiantes" at bounding box center [213, 125] width 74 height 14
click at [298, 128] on font "Tareas" at bounding box center [299, 125] width 41 height 14
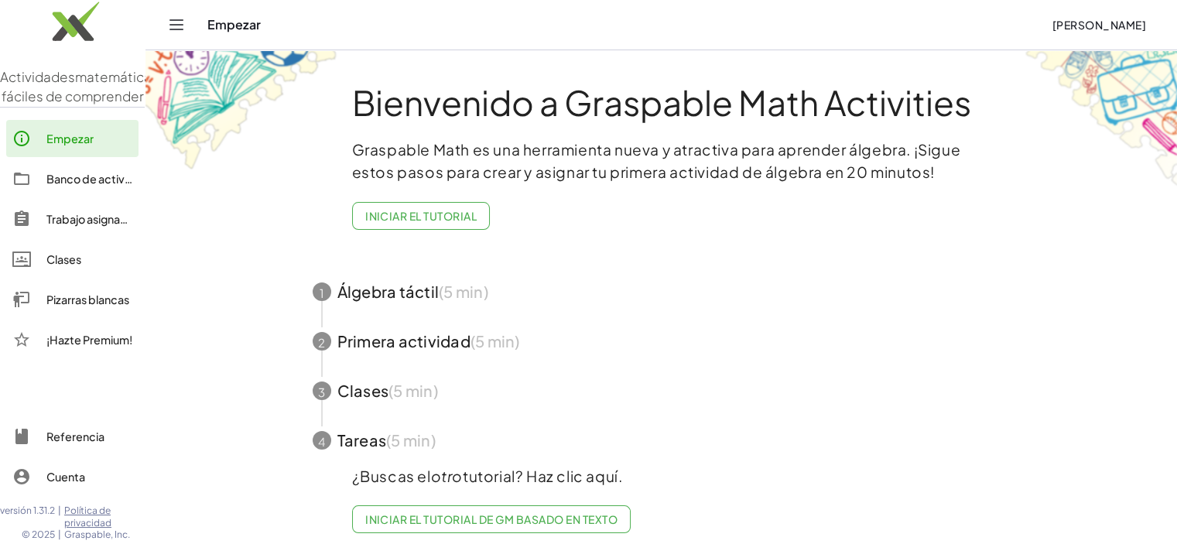
click at [77, 266] on font "Clases" at bounding box center [63, 259] width 35 height 14
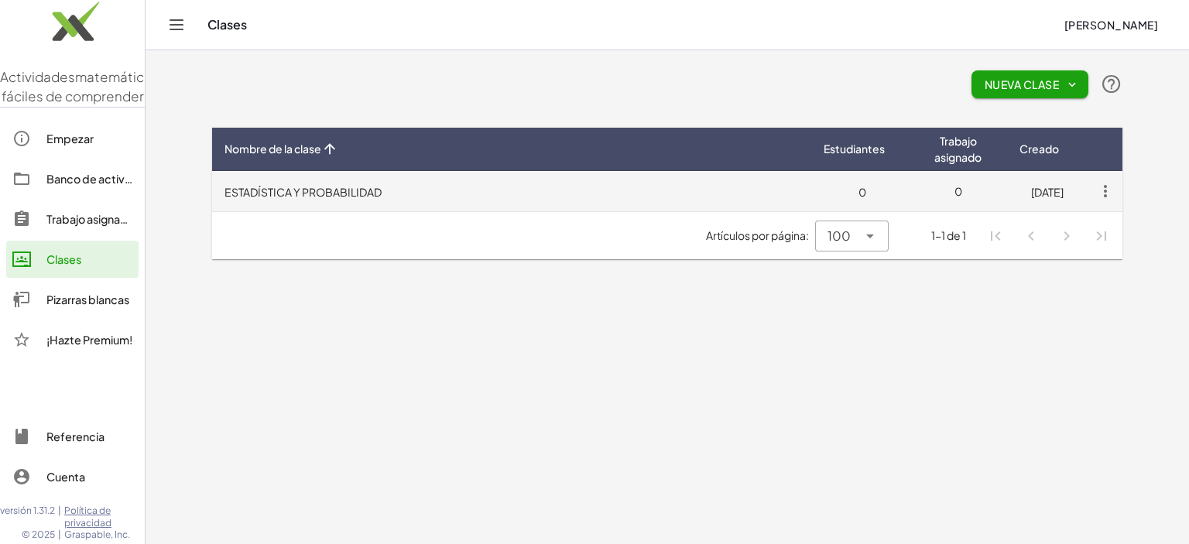
click at [334, 191] on font "ESTADÍSTICA Y PROBABILIDAD" at bounding box center [302, 192] width 157 height 14
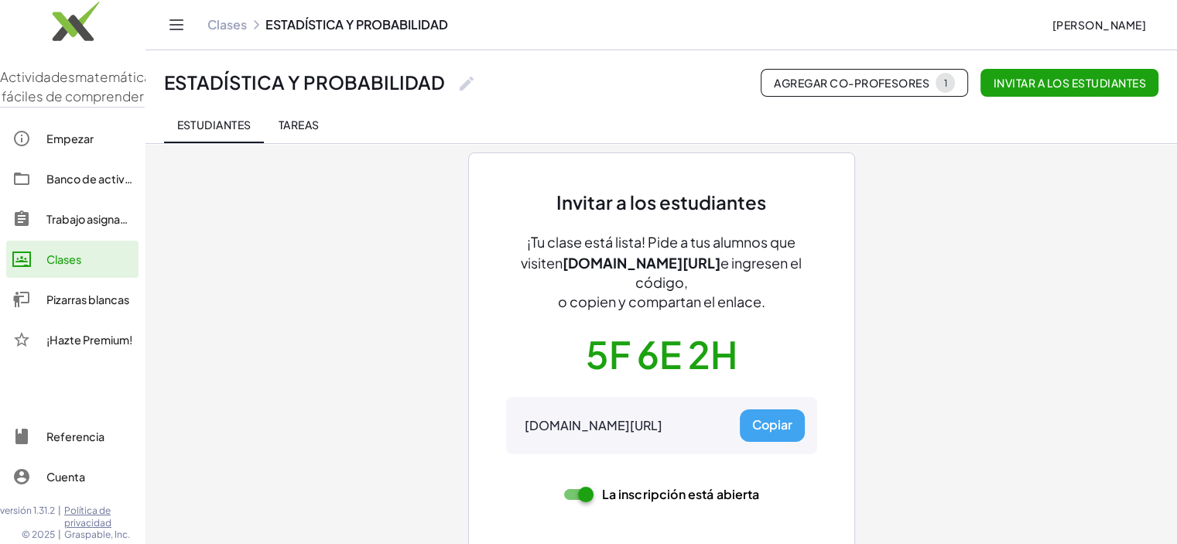
scroll to position [53, 0]
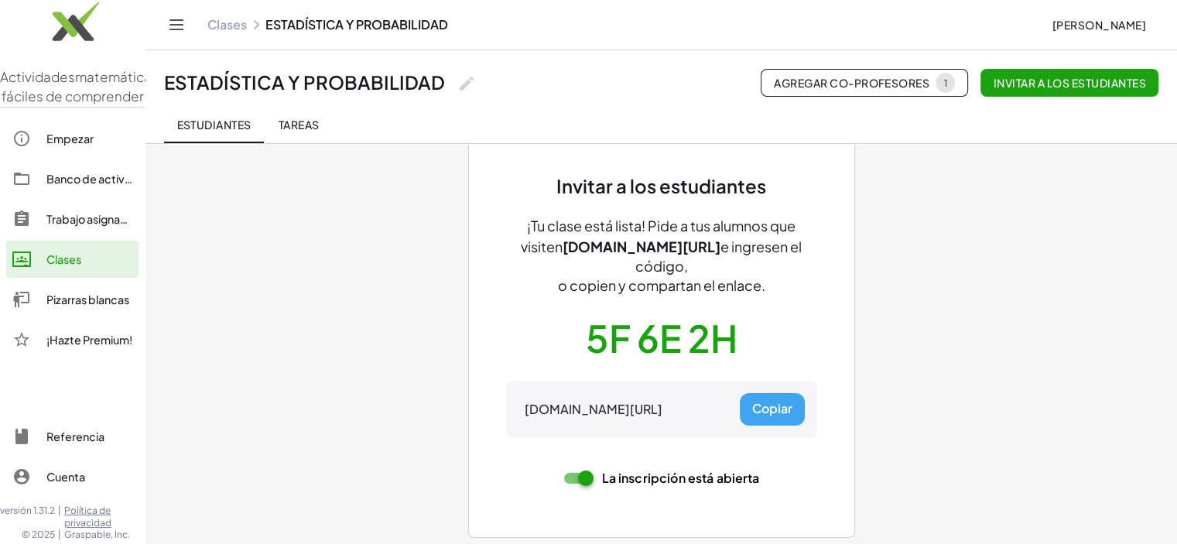
click at [77, 266] on font "Clases" at bounding box center [63, 259] width 35 height 14
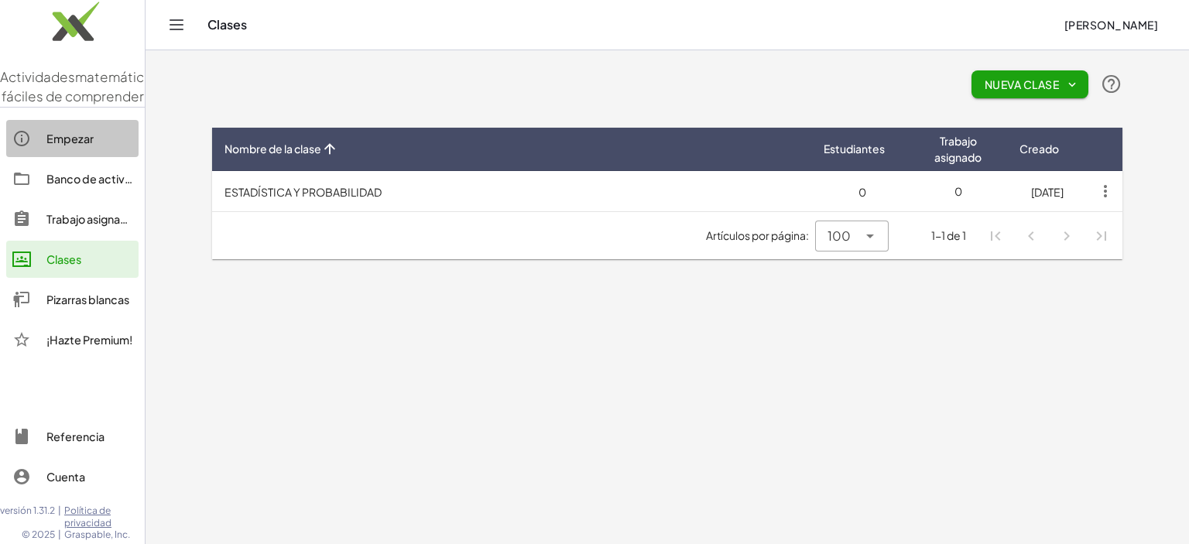
click at [72, 146] on font "Empezar" at bounding box center [69, 139] width 47 height 14
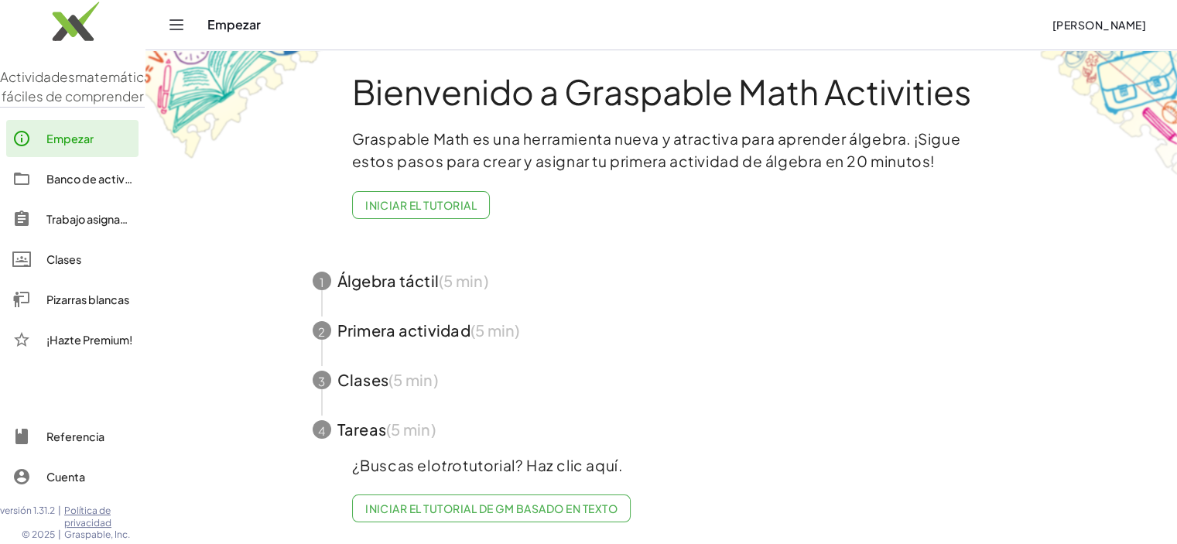
scroll to position [22, 0]
click at [365, 374] on span "button" at bounding box center [661, 380] width 735 height 50
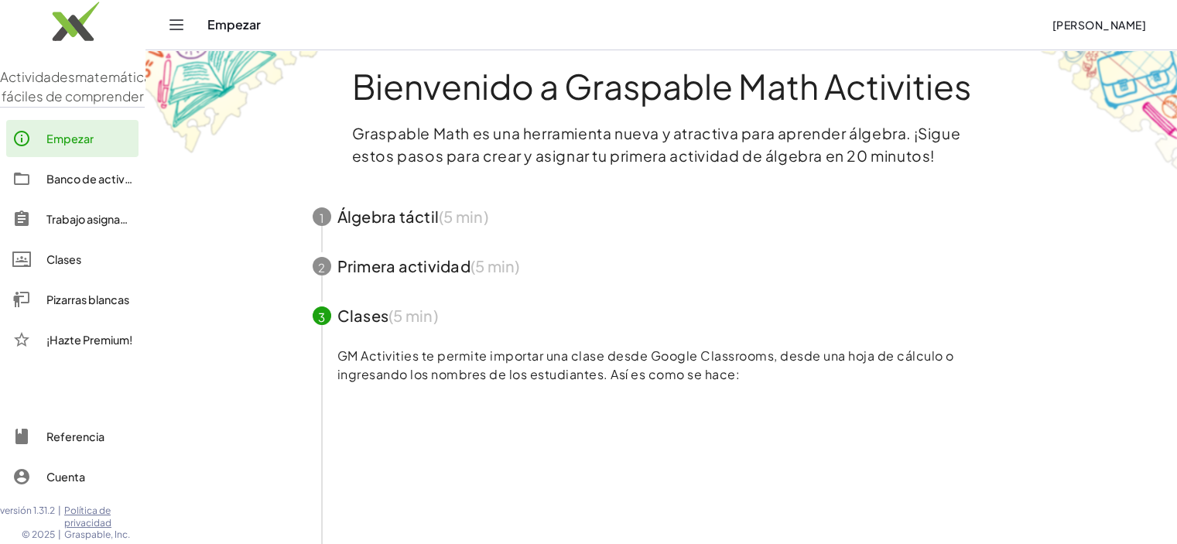
scroll to position [0, 0]
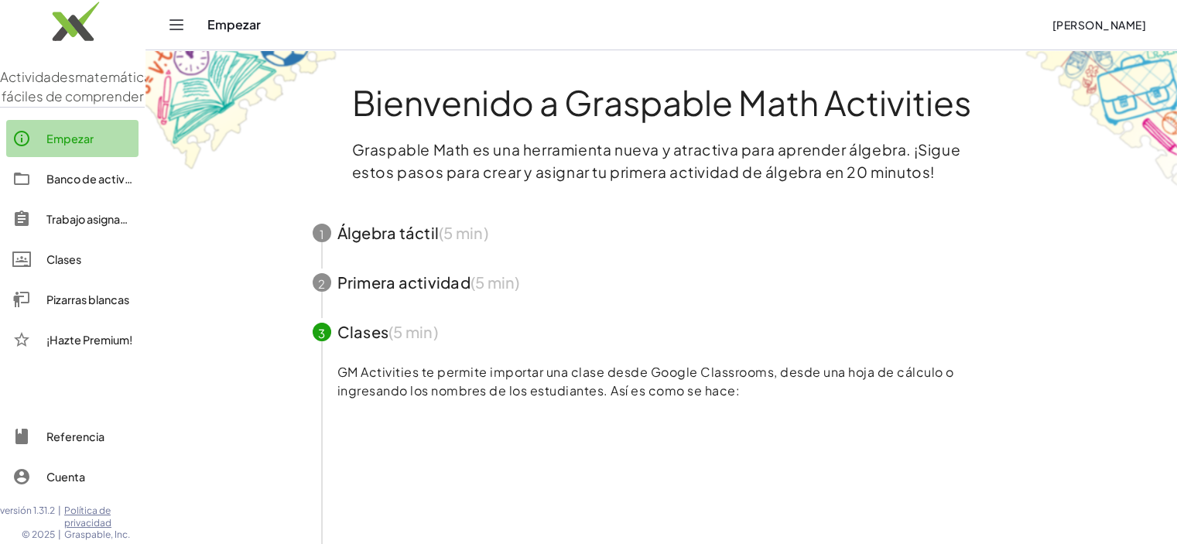
click at [65, 146] on font "Empezar" at bounding box center [69, 139] width 47 height 14
click at [78, 266] on font "Clases" at bounding box center [63, 259] width 35 height 14
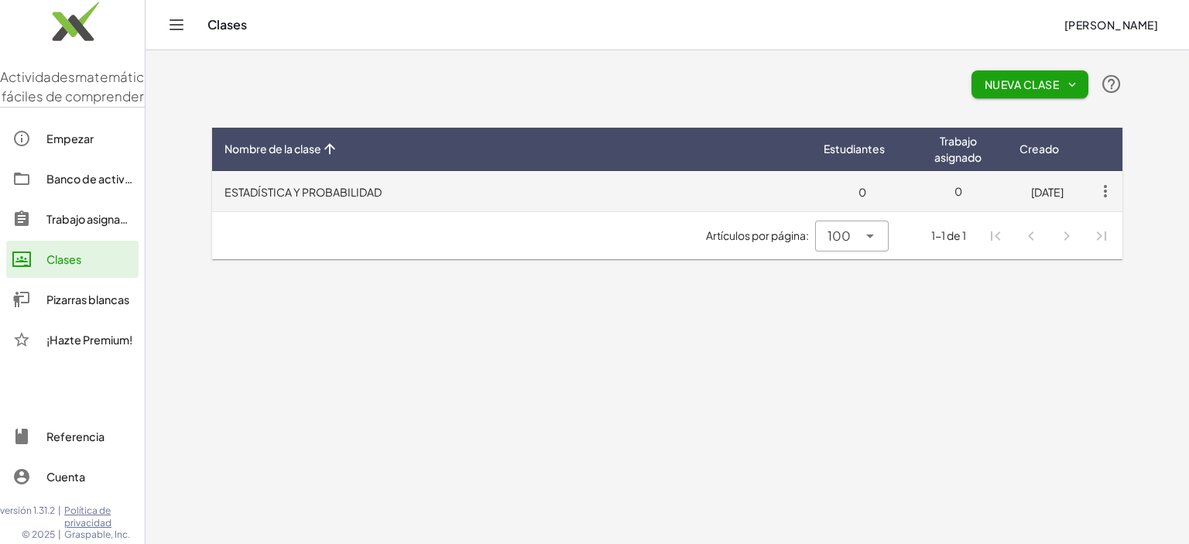
click at [303, 194] on font "ESTADÍSTICA Y PROBABILIDAD" at bounding box center [302, 192] width 157 height 14
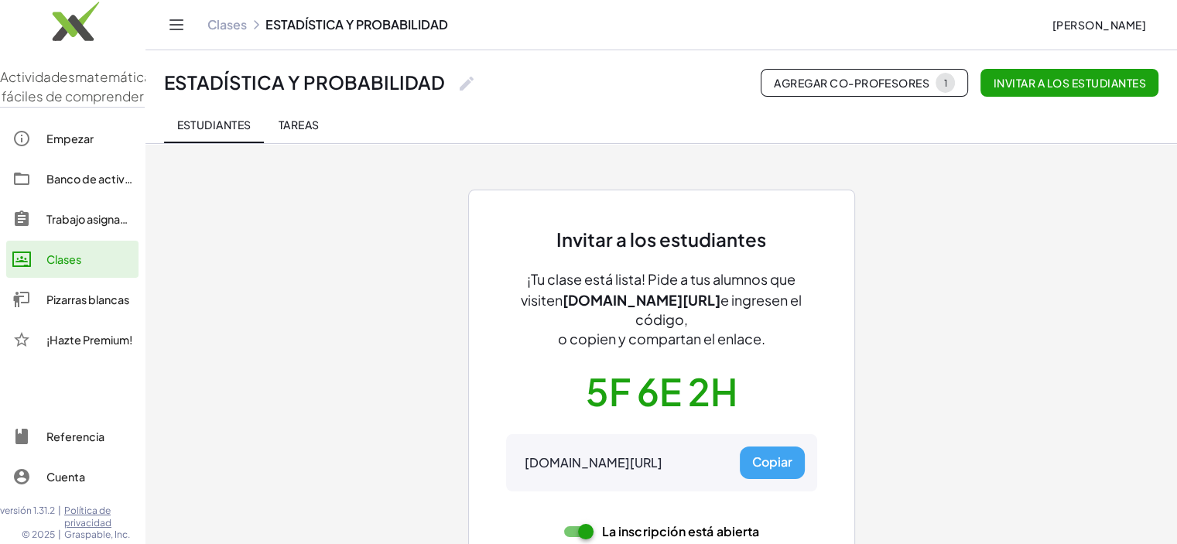
click at [306, 125] on font "Tareas" at bounding box center [299, 125] width 41 height 14
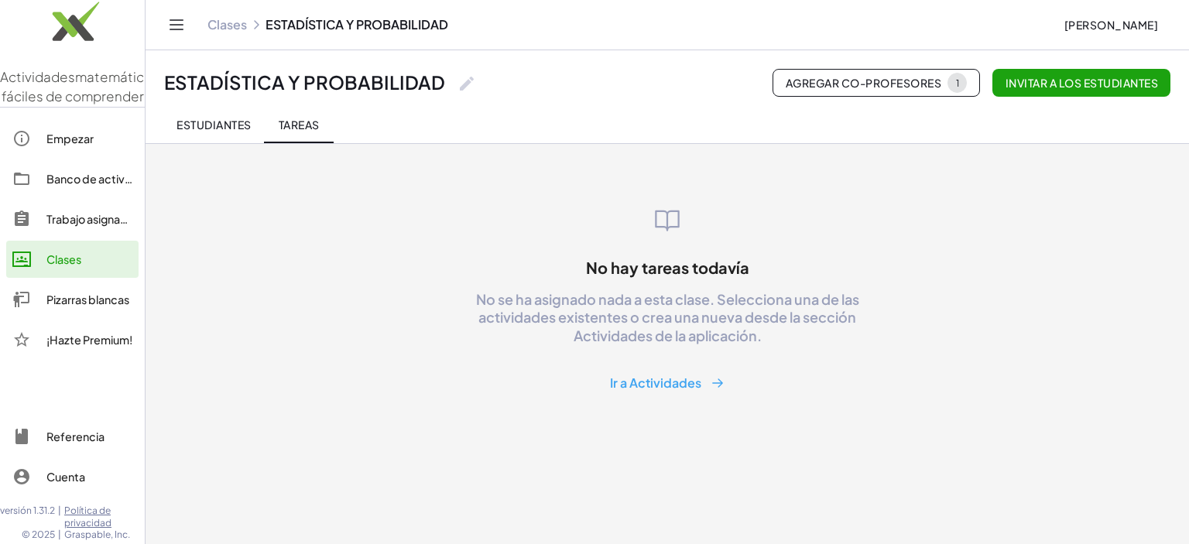
click at [217, 122] on font "Estudiantes" at bounding box center [213, 125] width 74 height 14
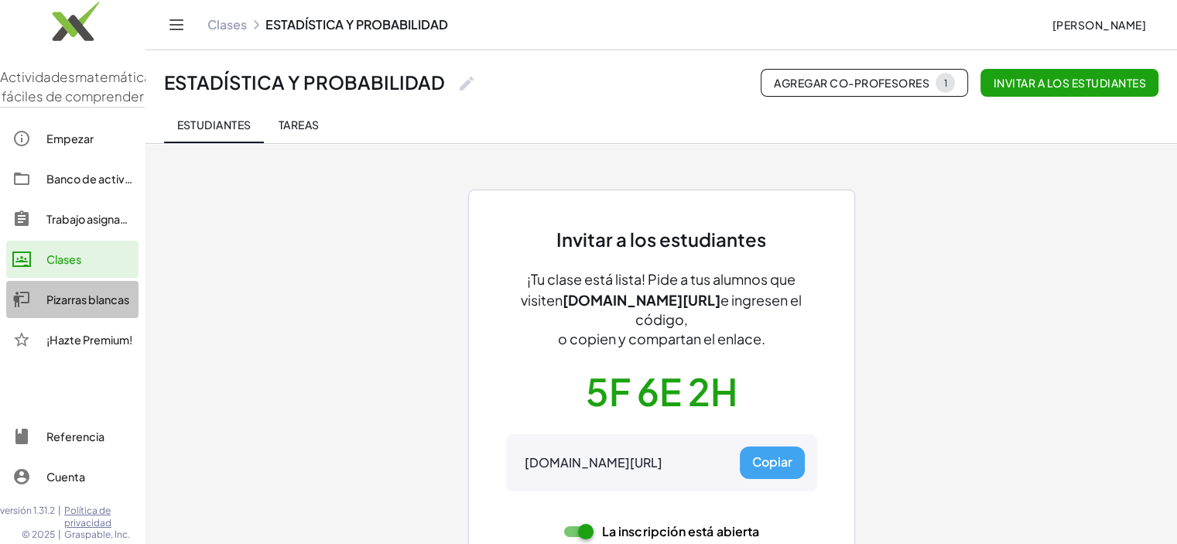
click at [74, 307] on font "Pizarras blancas" at bounding box center [87, 300] width 83 height 14
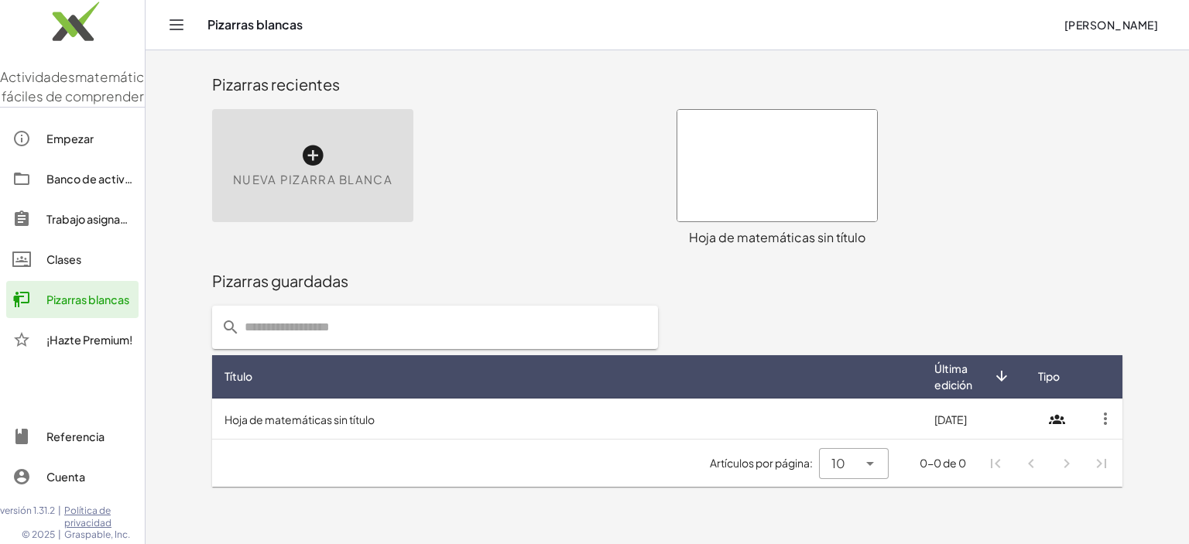
click at [324, 156] on icon at bounding box center [312, 155] width 25 height 25
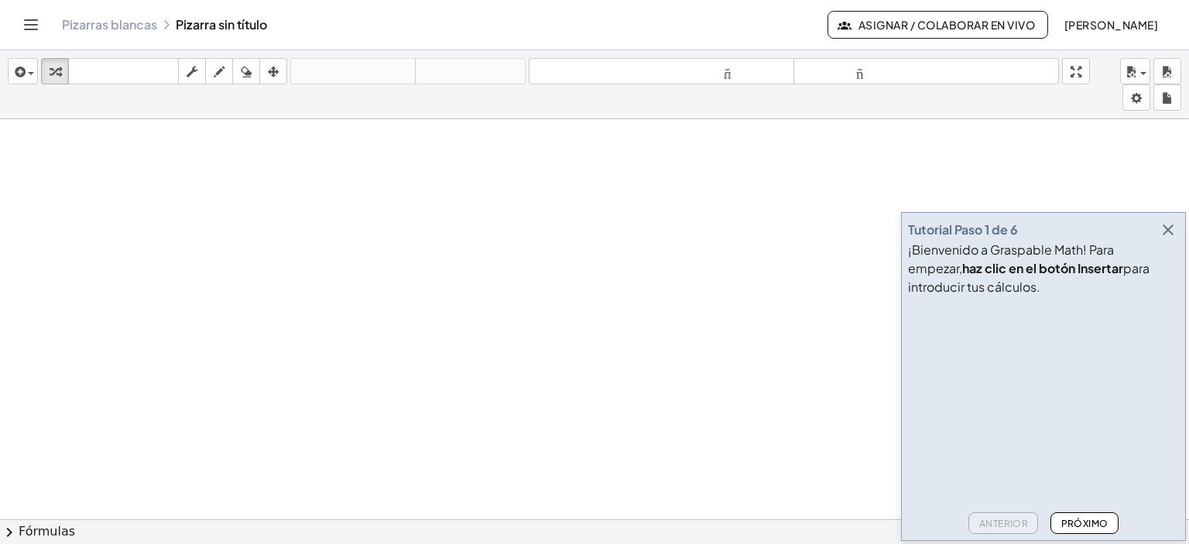
drag, startPoint x: 98, startPoint y: 163, endPoint x: 143, endPoint y: 196, distance: 56.1
click at [143, 196] on div at bounding box center [594, 531] width 1189 height 824
drag, startPoint x: 154, startPoint y: 269, endPoint x: 349, endPoint y: 263, distance: 195.1
click at [349, 263] on div at bounding box center [594, 531] width 1189 height 824
drag, startPoint x: 972, startPoint y: 355, endPoint x: 1010, endPoint y: 389, distance: 51.0
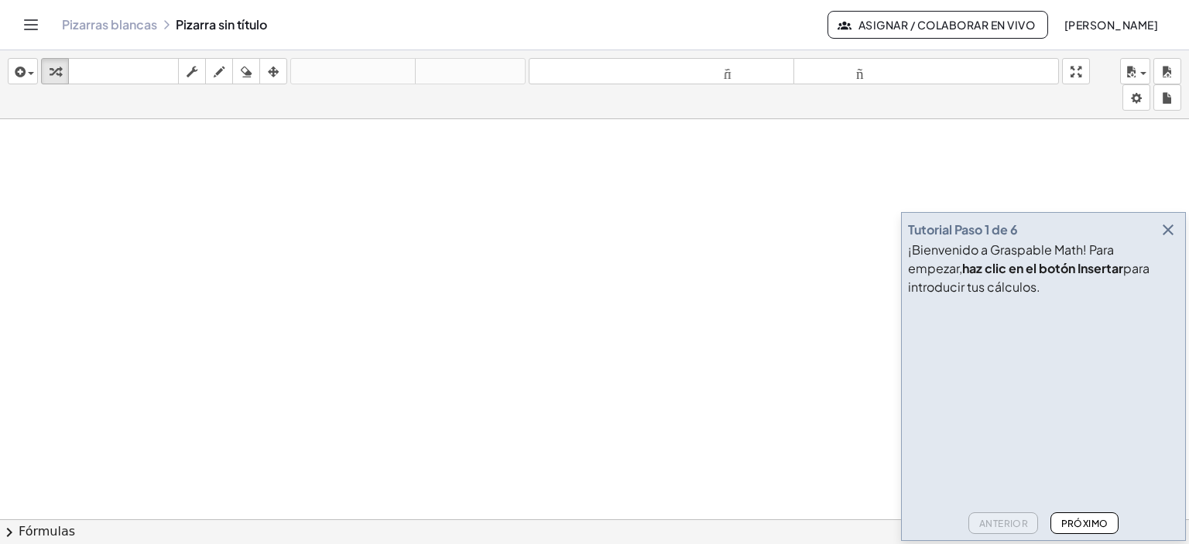
click at [1010, 389] on video at bounding box center [1024, 361] width 232 height 116
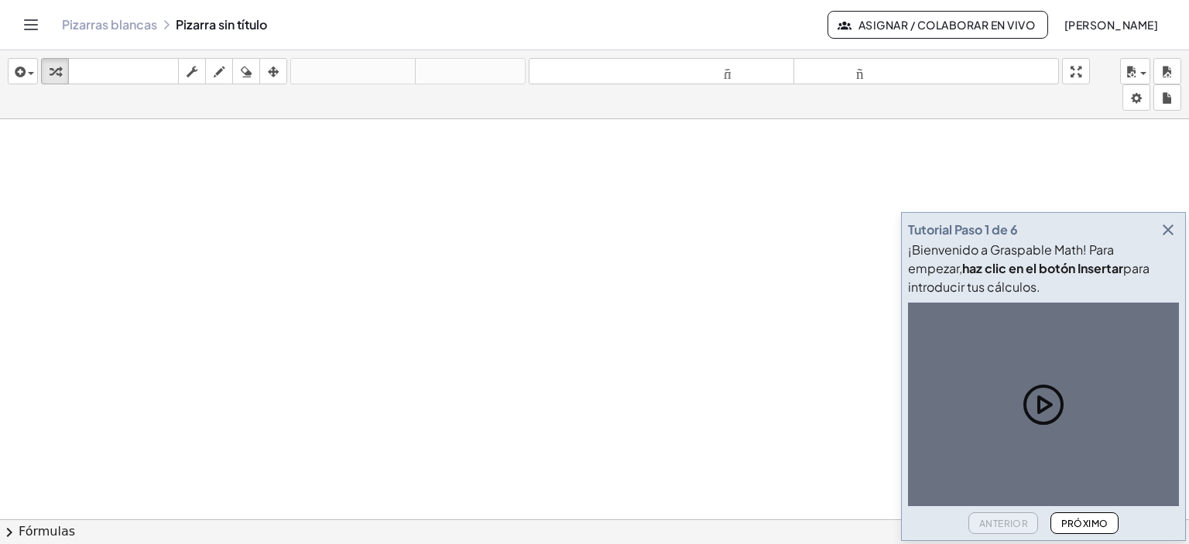
click at [1167, 229] on icon "button" at bounding box center [1168, 230] width 19 height 19
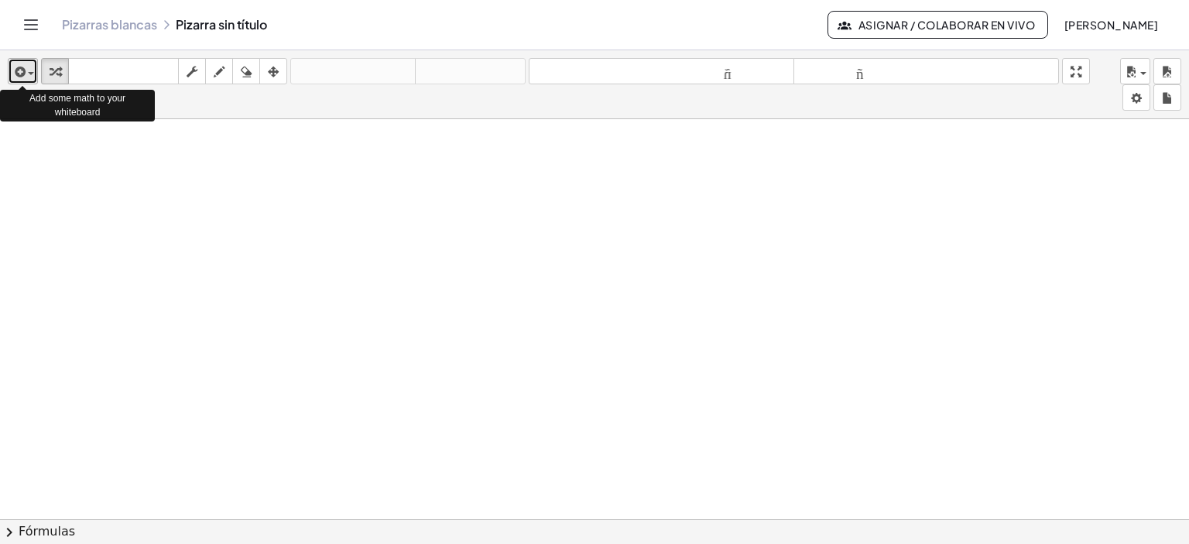
click at [23, 72] on icon "button" at bounding box center [19, 72] width 14 height 19
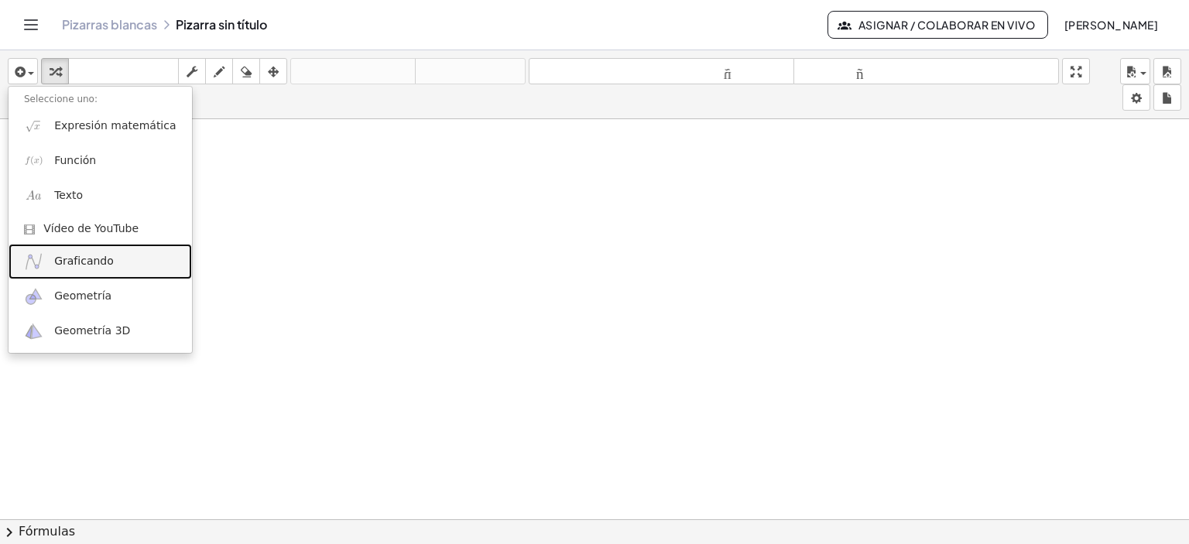
click at [91, 262] on font "Graficando" at bounding box center [84, 261] width 60 height 12
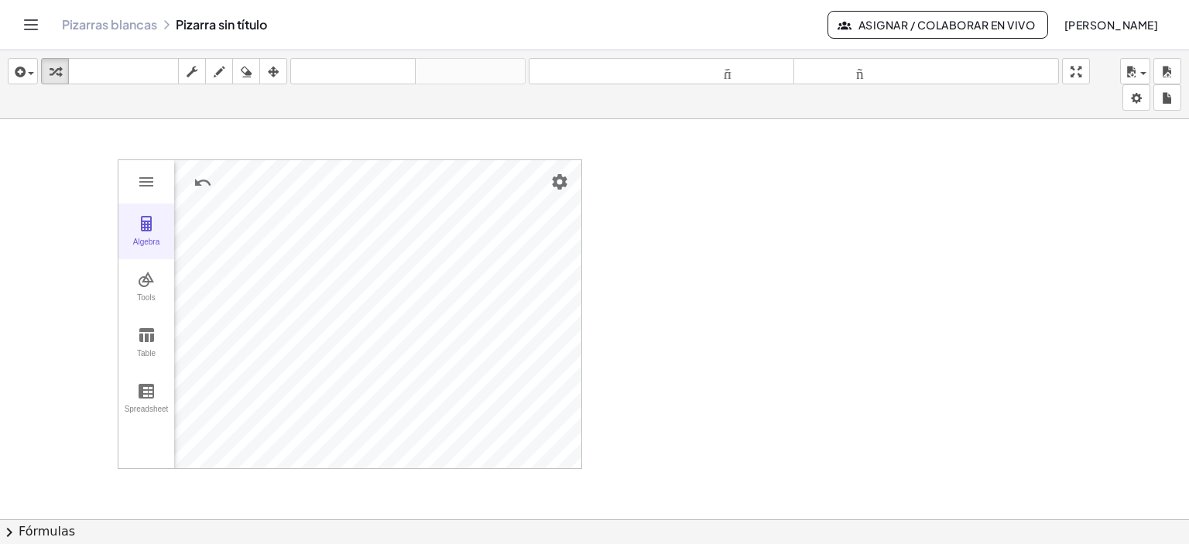
click at [152, 228] on img "Graphing Calculator" at bounding box center [146, 223] width 19 height 19
click at [142, 184] on img "Graphing Calculator" at bounding box center [146, 182] width 19 height 19
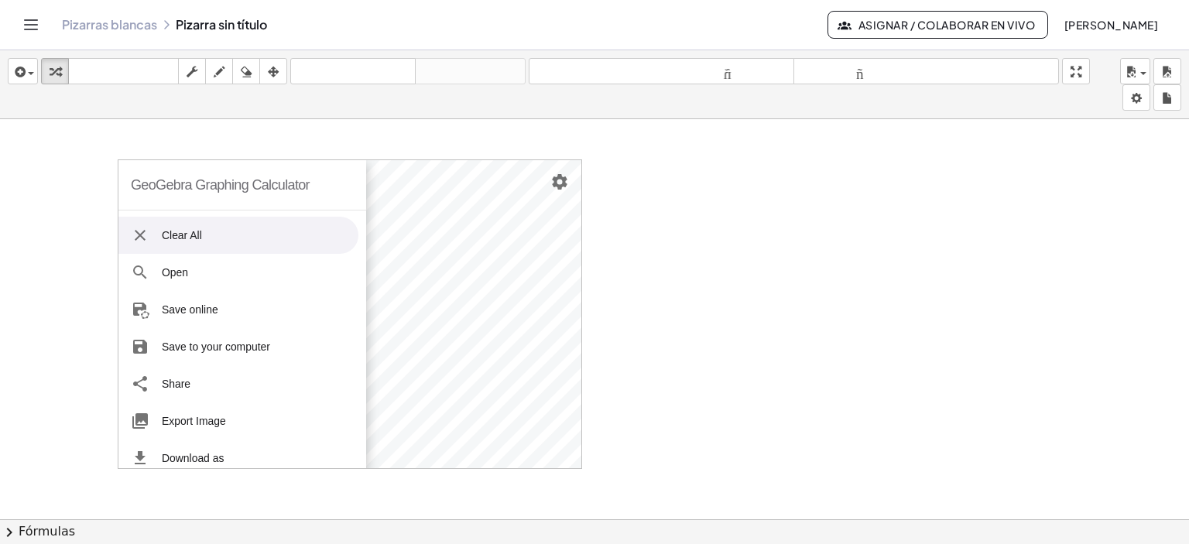
click at [142, 231] on img "Graphing Calculator" at bounding box center [140, 235] width 19 height 19
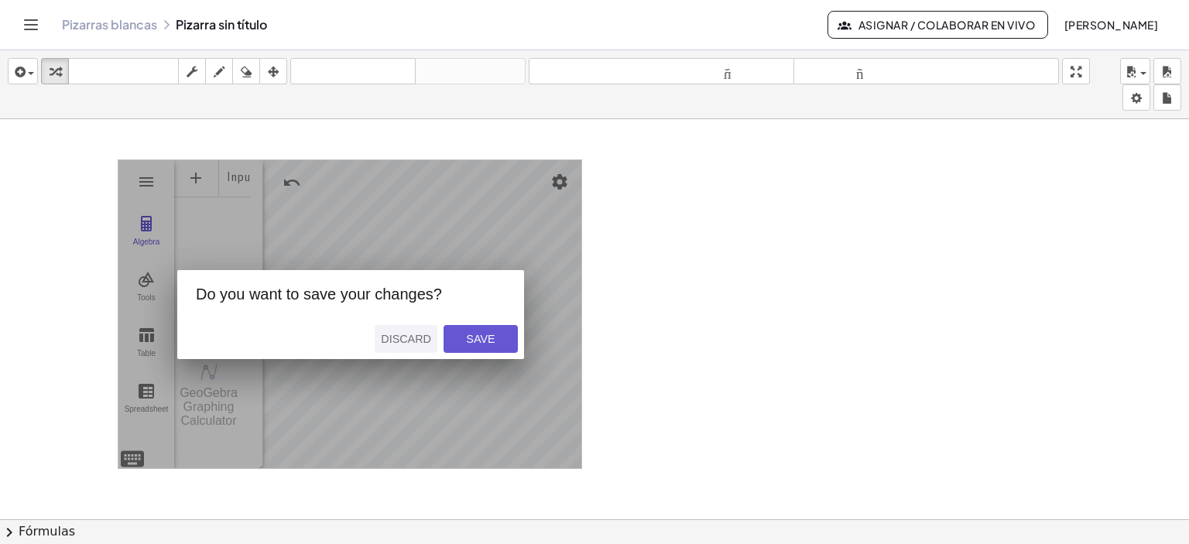
click at [406, 325] on button "Discard" at bounding box center [406, 339] width 63 height 28
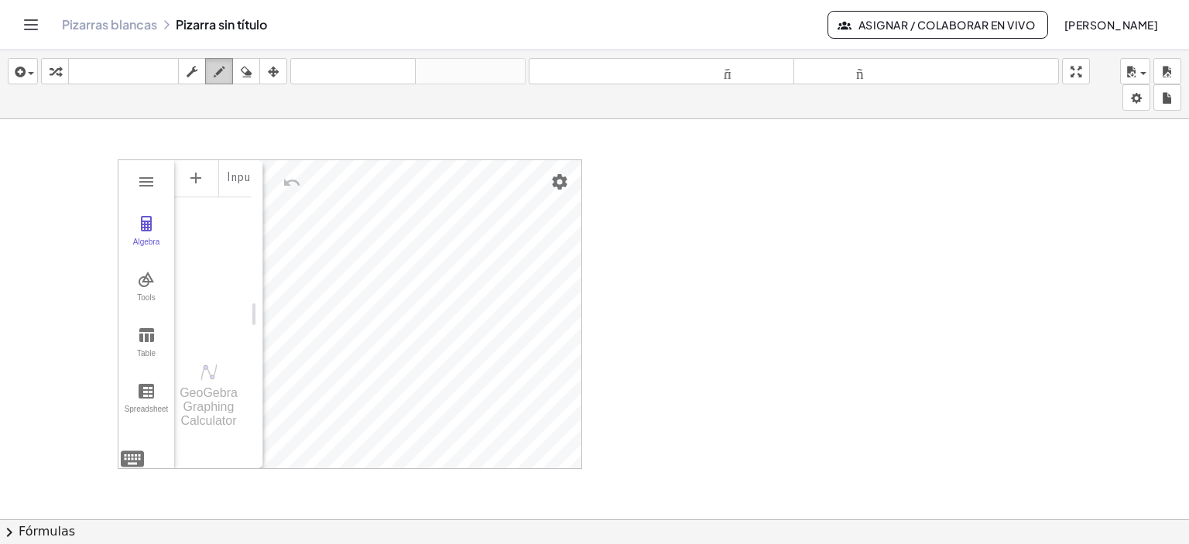
click at [223, 70] on icon "button" at bounding box center [219, 72] width 11 height 19
click at [248, 72] on icon "button" at bounding box center [246, 72] width 11 height 19
click at [269, 73] on icon "button" at bounding box center [273, 72] width 11 height 19
